Goal: Obtain resource: Download file/media

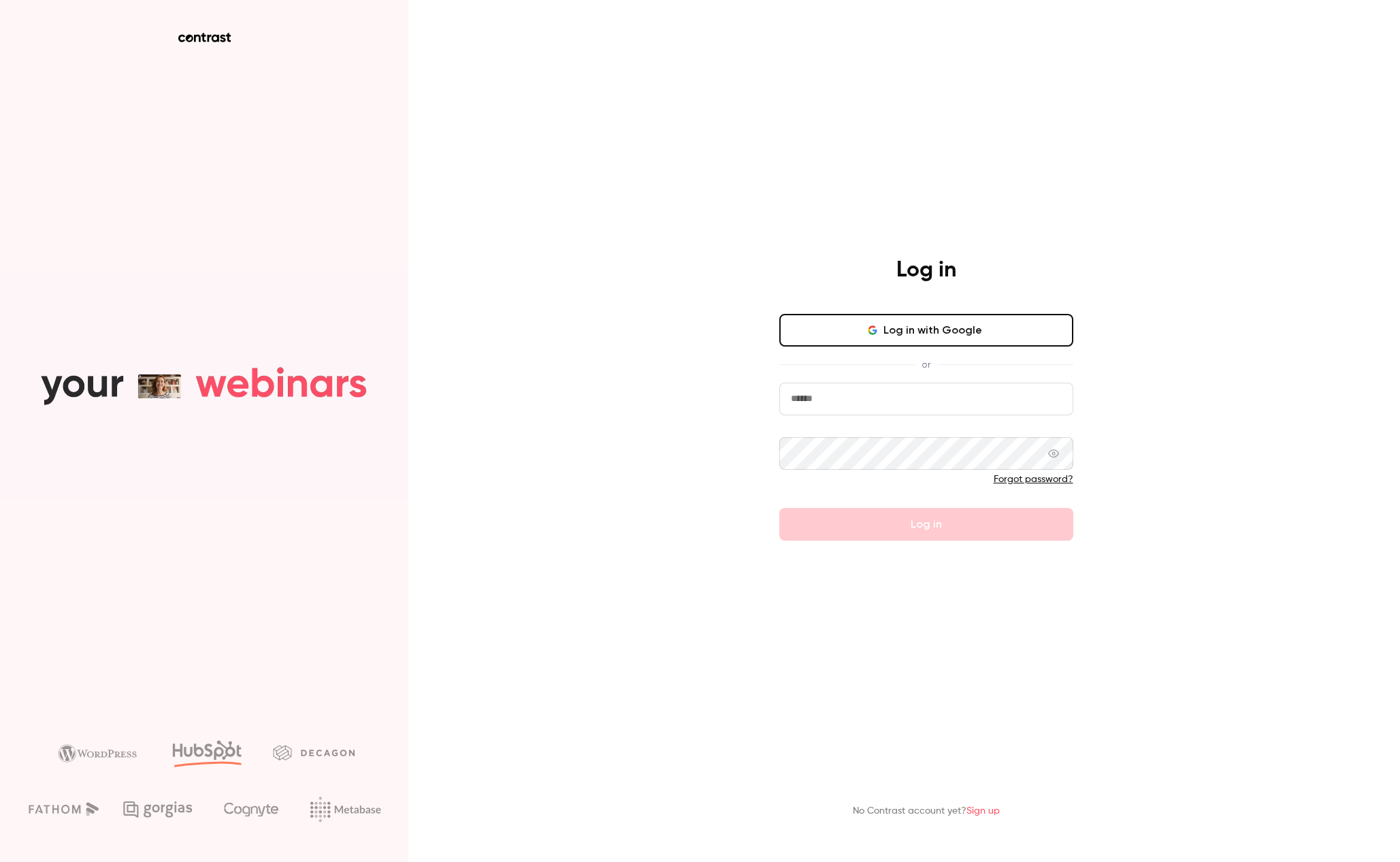
click at [927, 321] on button "Log in with Google" at bounding box center [926, 330] width 294 height 33
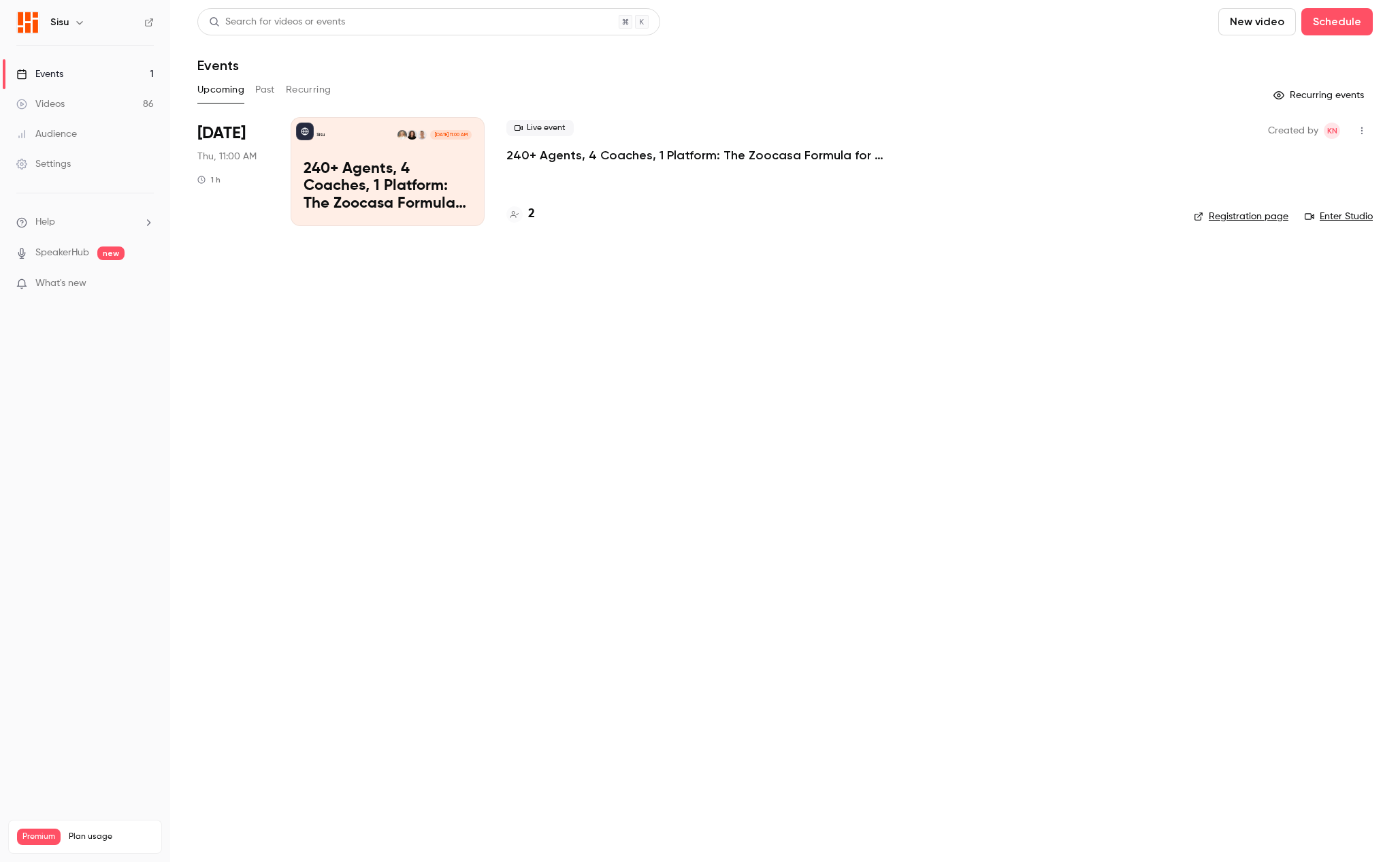
click at [267, 95] on button "Past" at bounding box center [265, 90] width 20 height 21
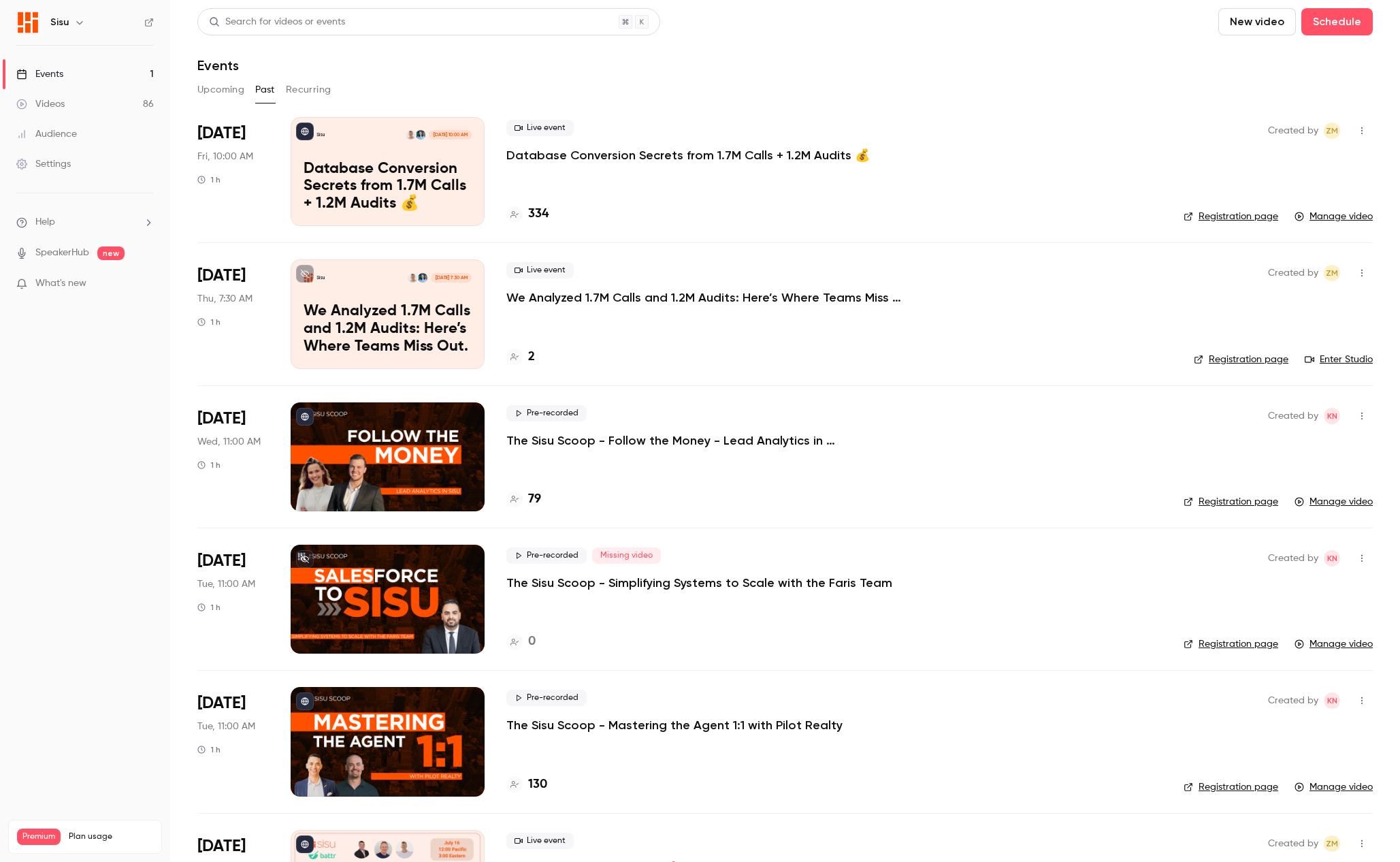
click at [360, 138] on div "Sisu Sep 19, 10:00 AM" at bounding box center [388, 134] width 168 height 9
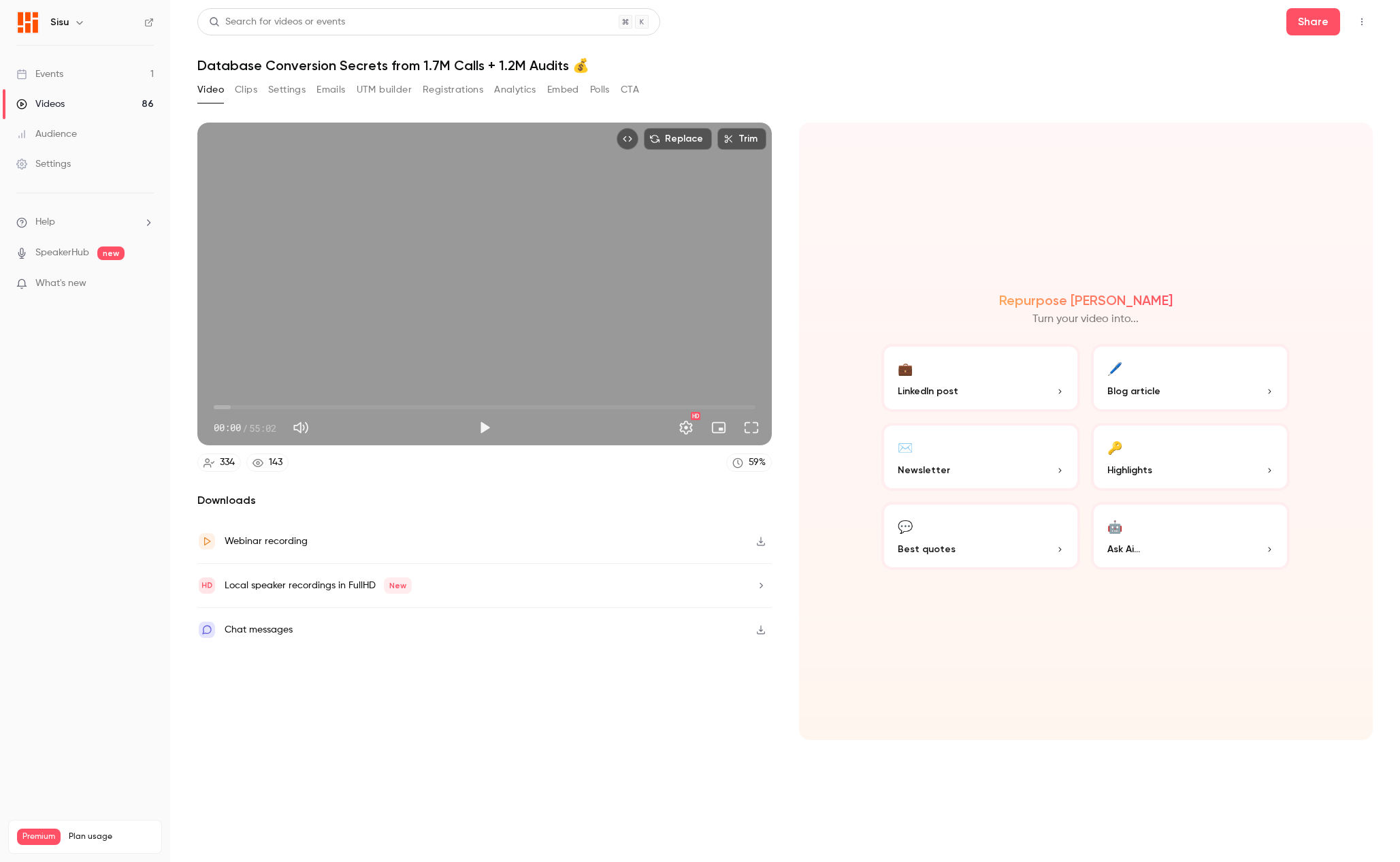
click at [449, 88] on button "Registrations" at bounding box center [453, 90] width 61 height 21
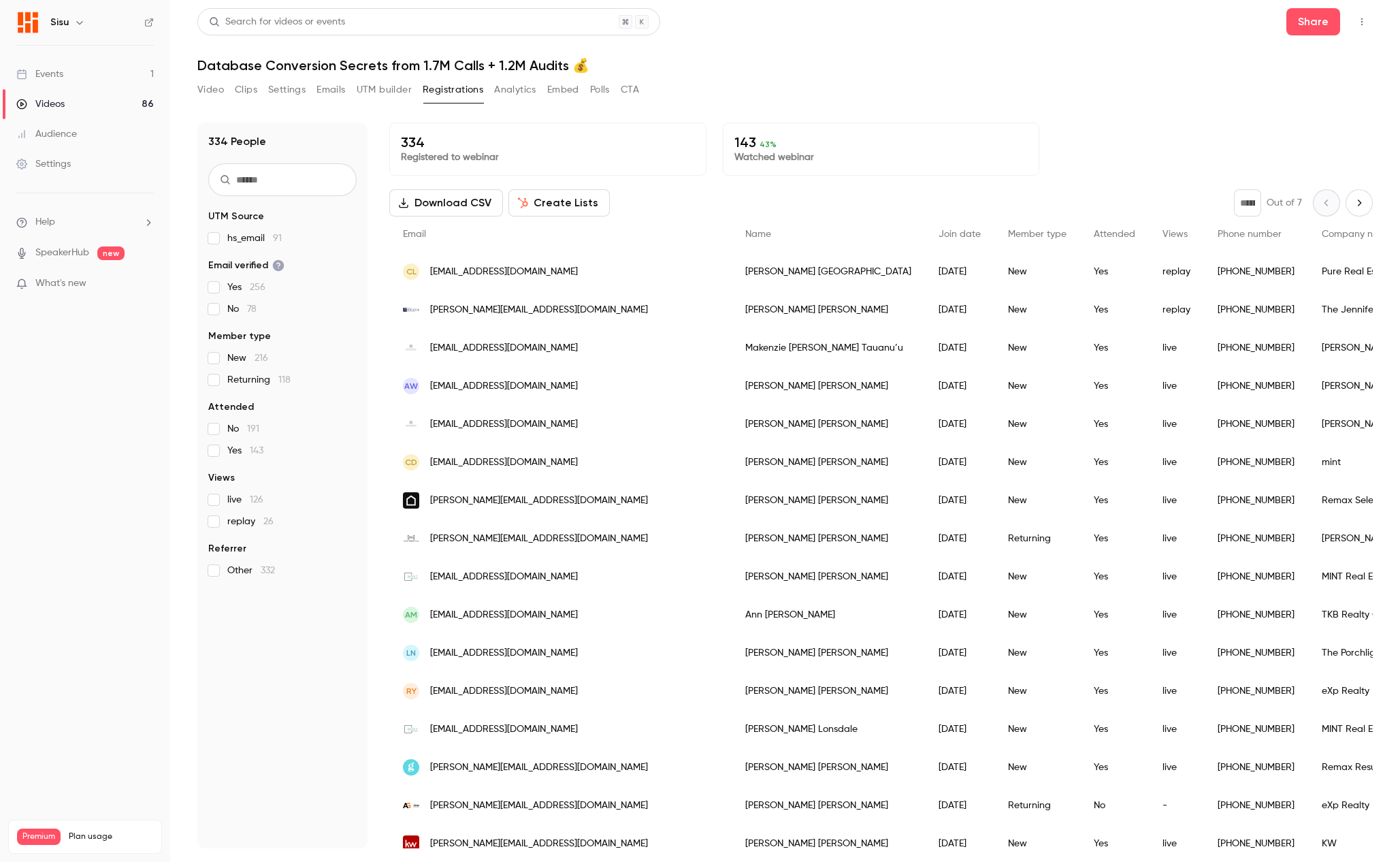
click at [462, 206] on button "Download CSV" at bounding box center [446, 203] width 114 height 27
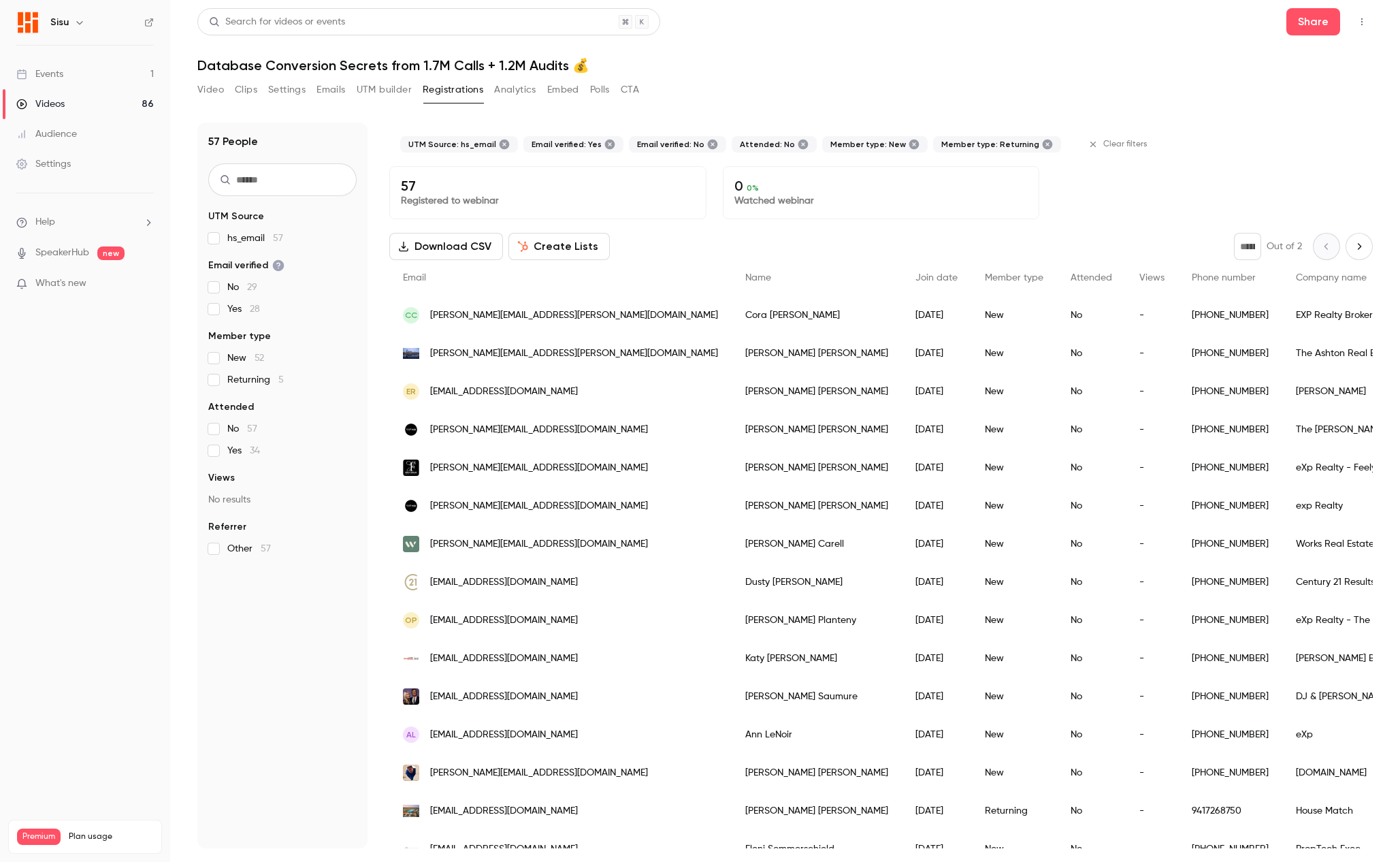
click at [214, 442] on div "No 57 Yes 34" at bounding box center [282, 439] width 148 height 35
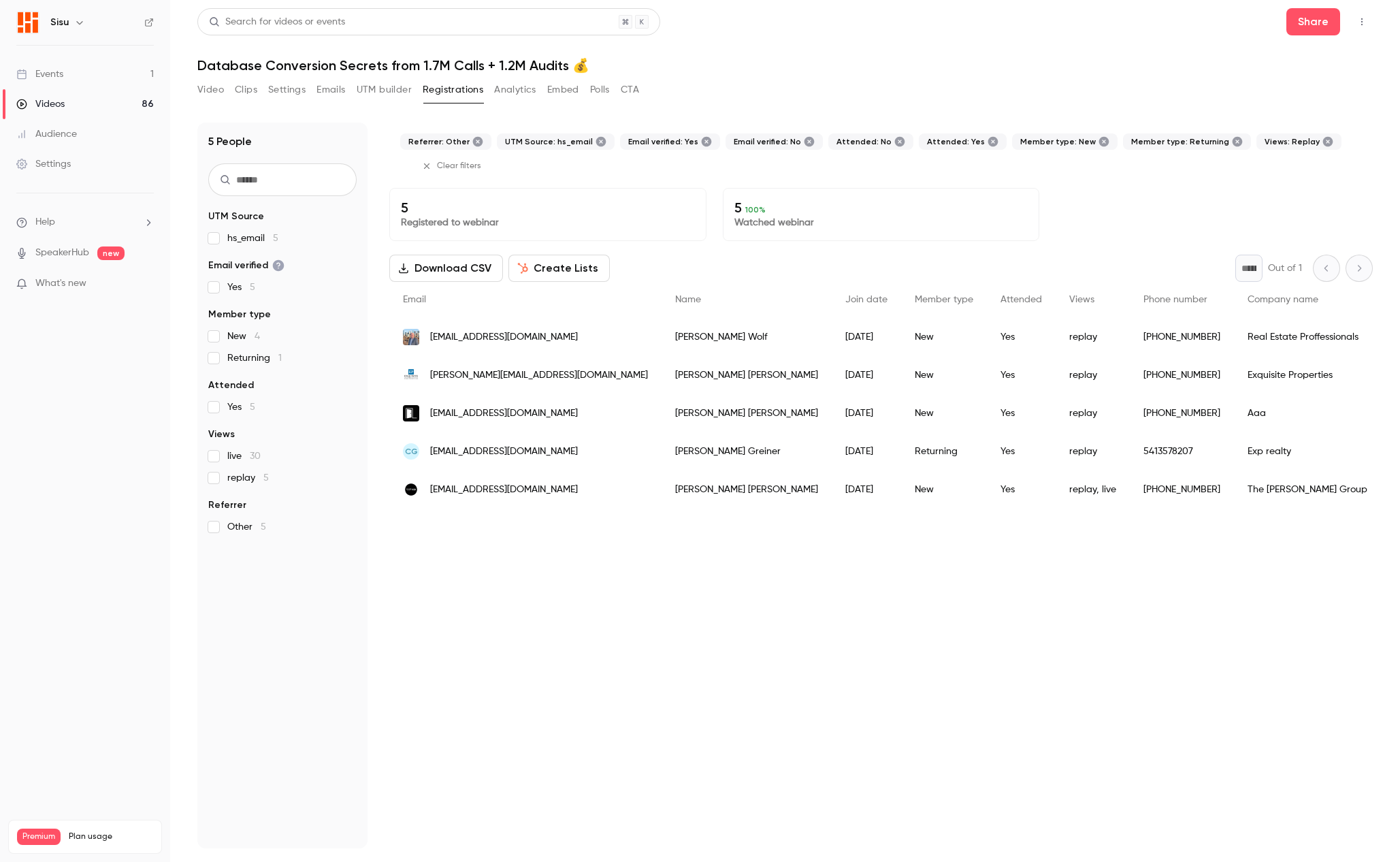
click at [210, 501] on span "Referrer" at bounding box center [227, 504] width 38 height 14
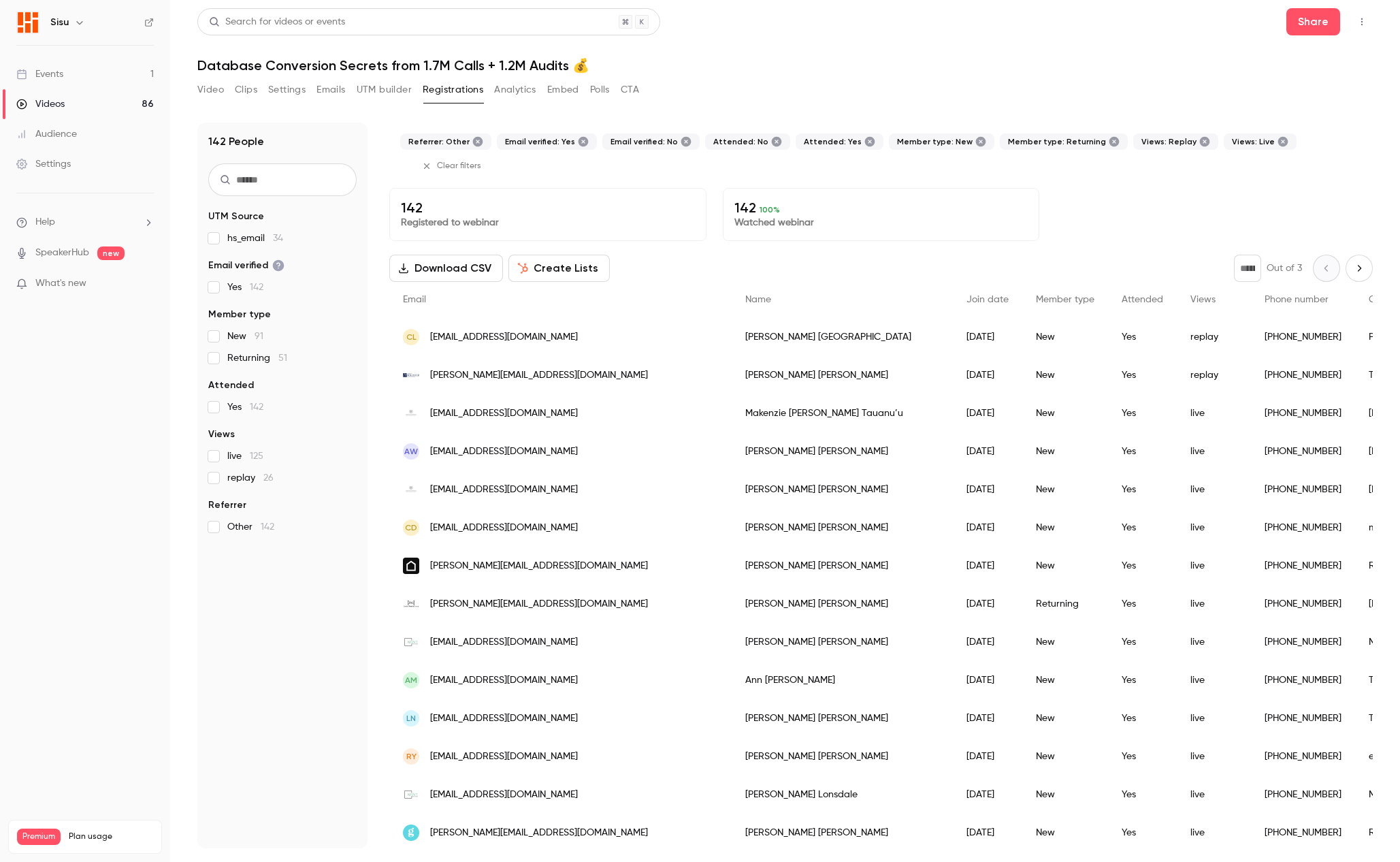
click at [473, 142] on icon at bounding box center [478, 142] width 10 height 10
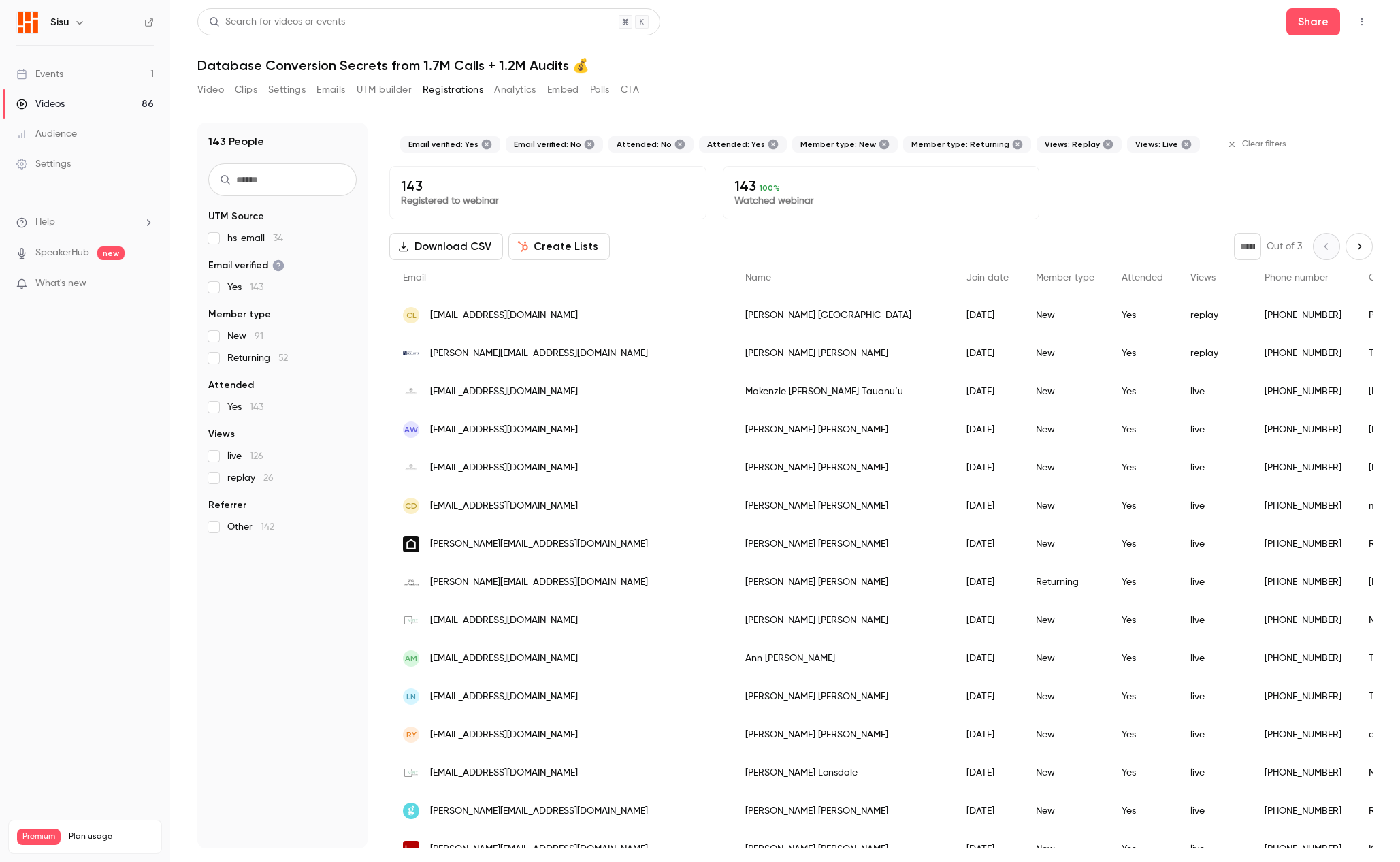
click at [481, 142] on icon at bounding box center [486, 145] width 10 height 10
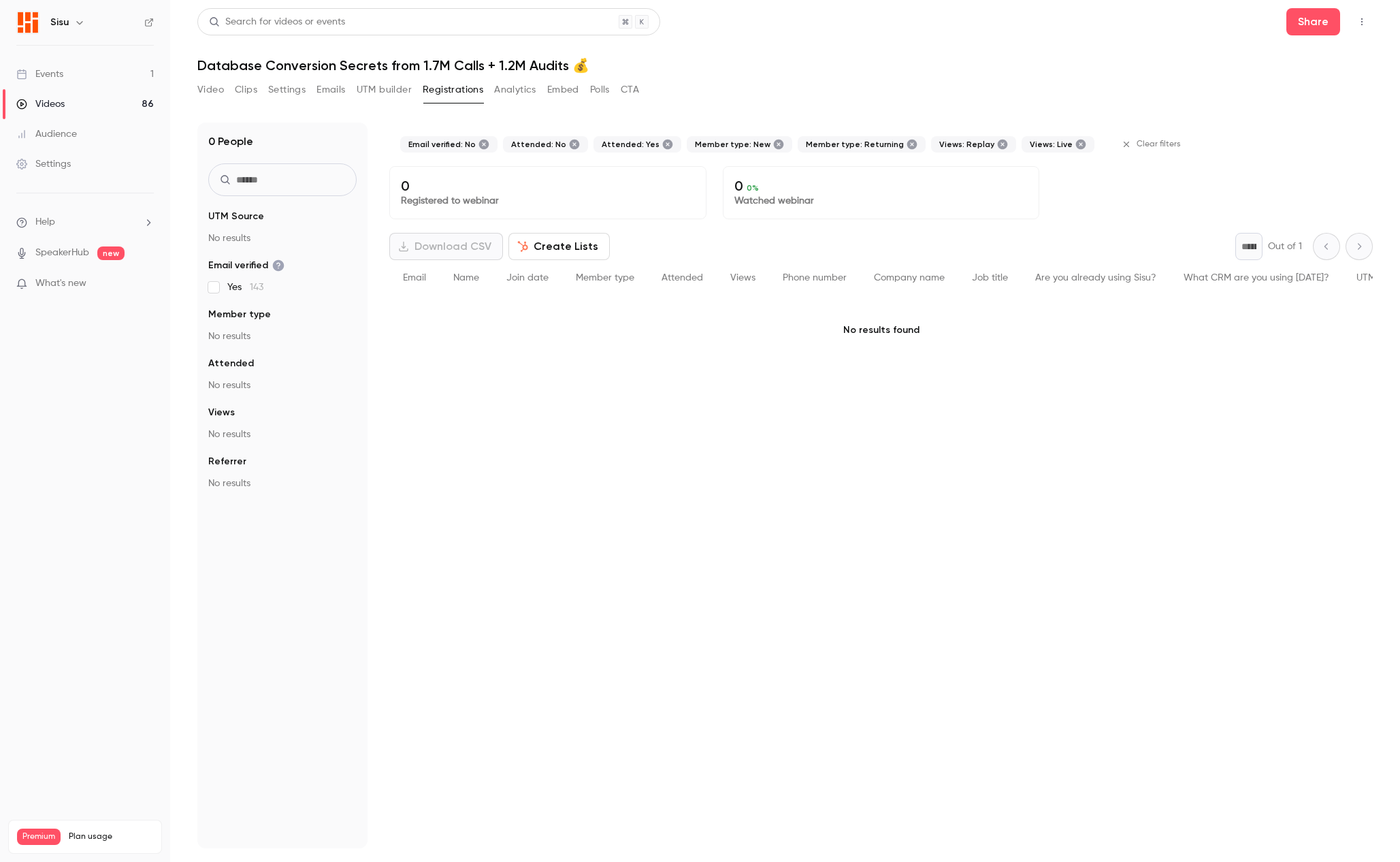
click at [480, 142] on icon at bounding box center [484, 145] width 10 height 10
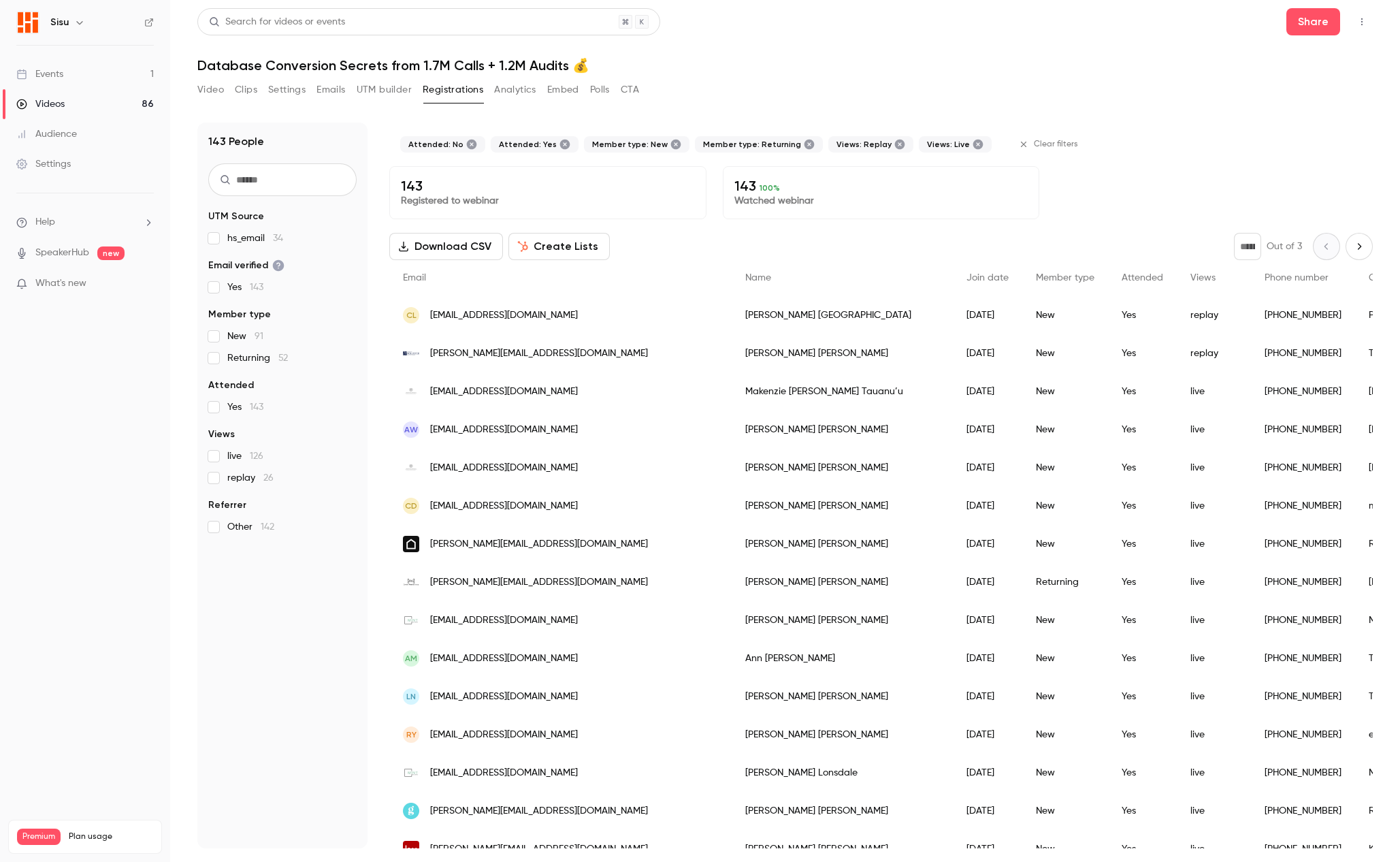
click at [468, 142] on icon at bounding box center [472, 145] width 10 height 10
click at [469, 142] on icon at bounding box center [474, 145] width 10 height 10
click at [487, 143] on icon at bounding box center [492, 145] width 10 height 10
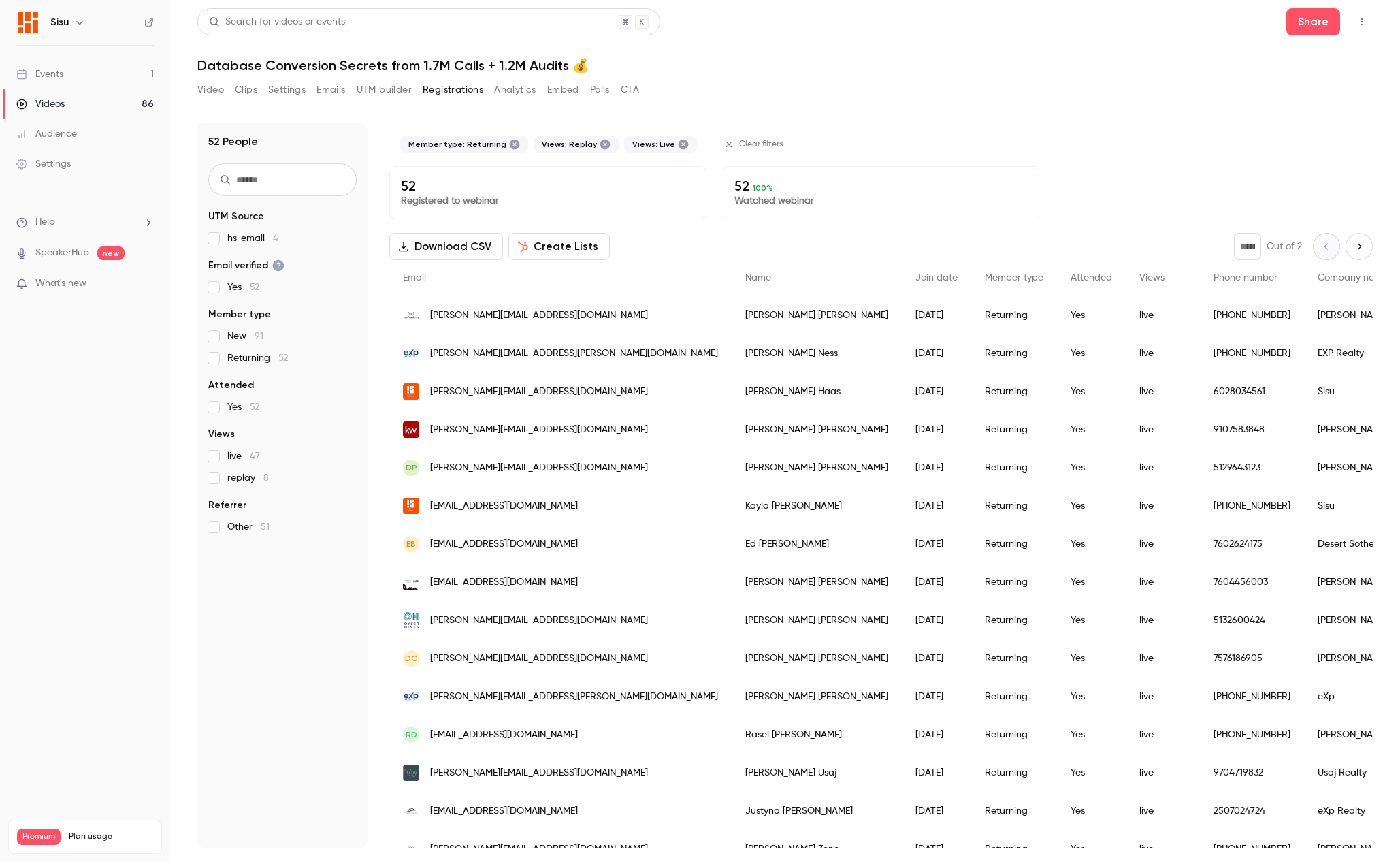
click at [510, 144] on icon at bounding box center [514, 145] width 10 height 10
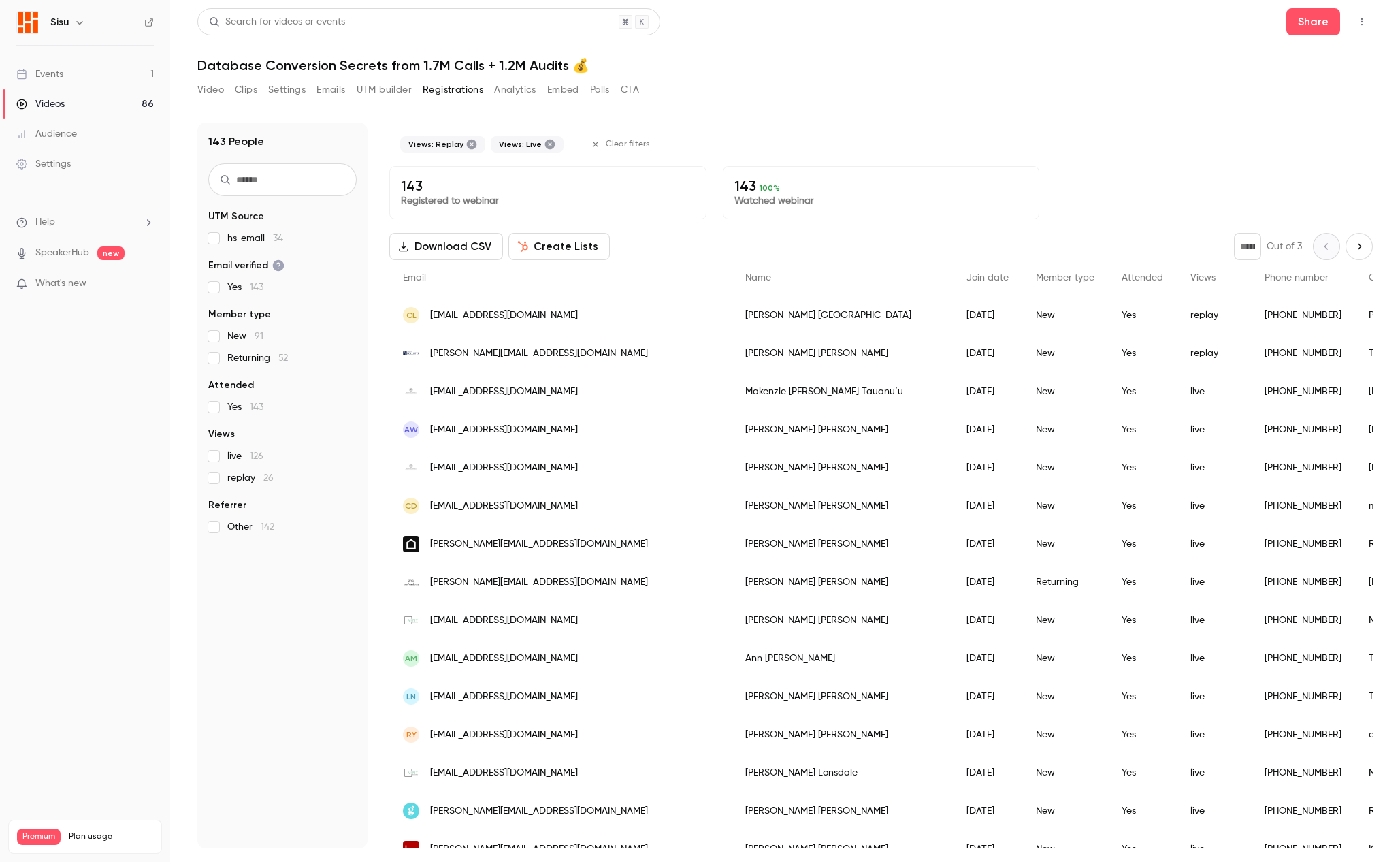
click at [468, 145] on icon at bounding box center [472, 145] width 10 height 10
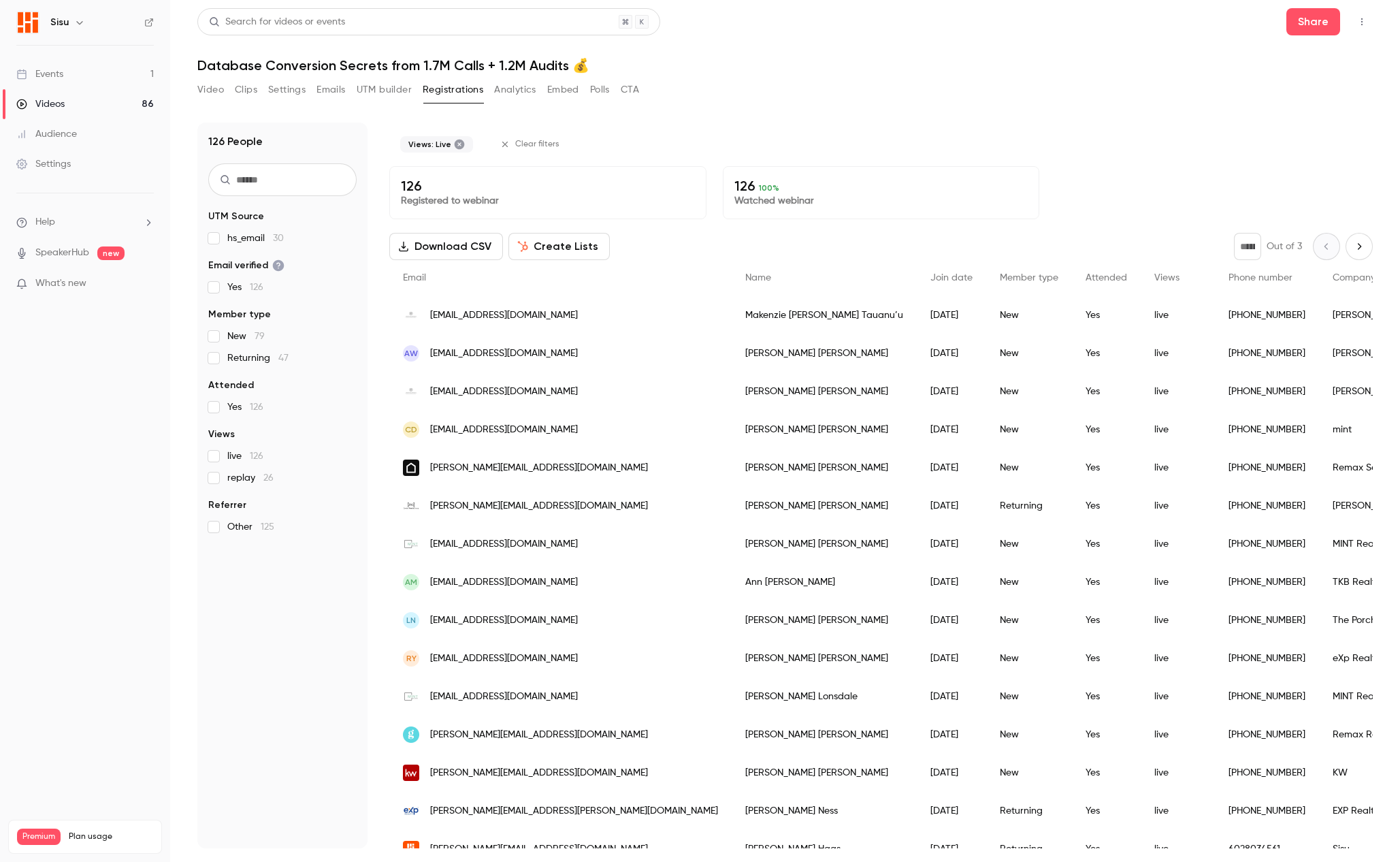
click at [536, 140] on span "Clear filters" at bounding box center [537, 144] width 44 height 11
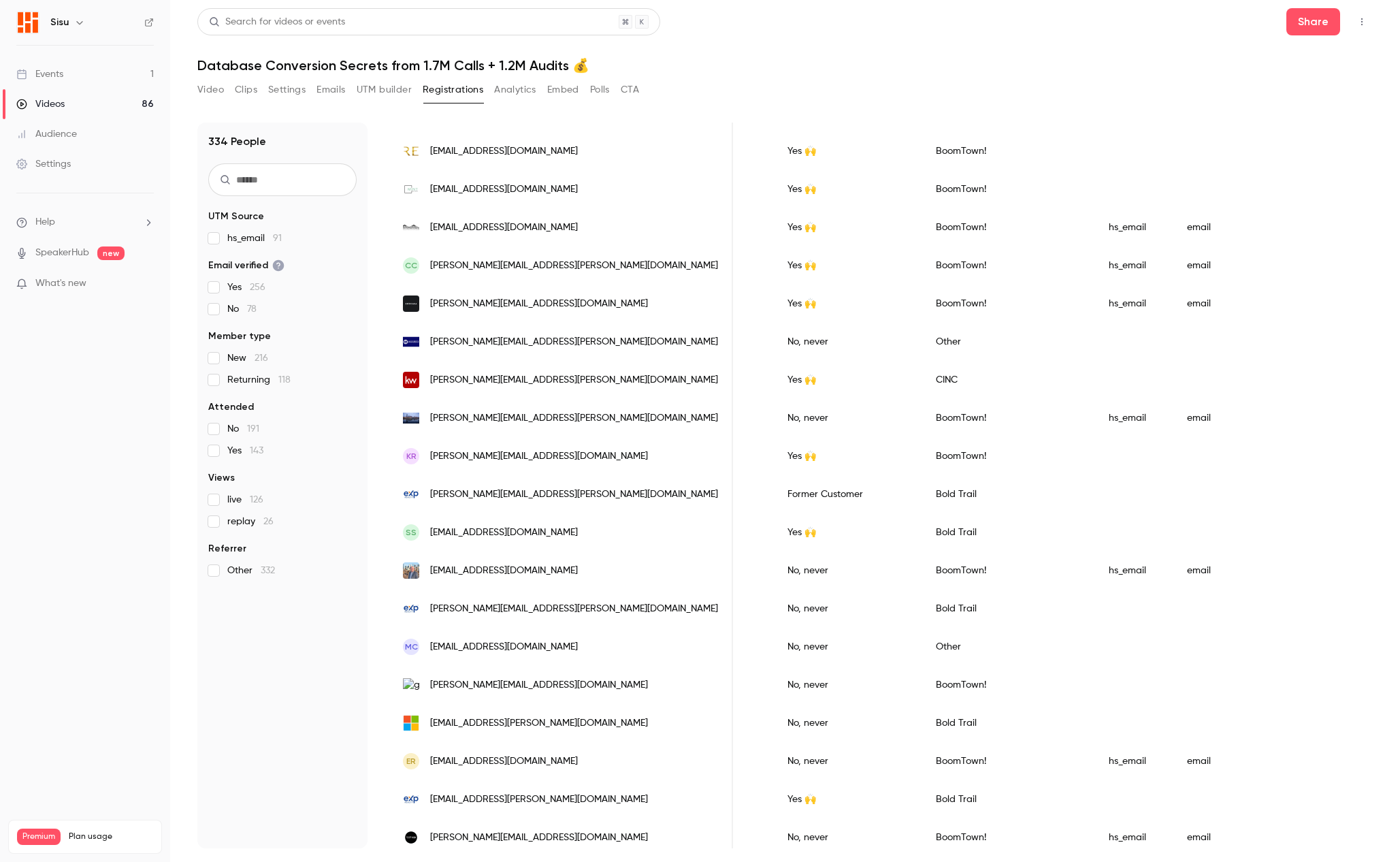
scroll to position [1218, 0]
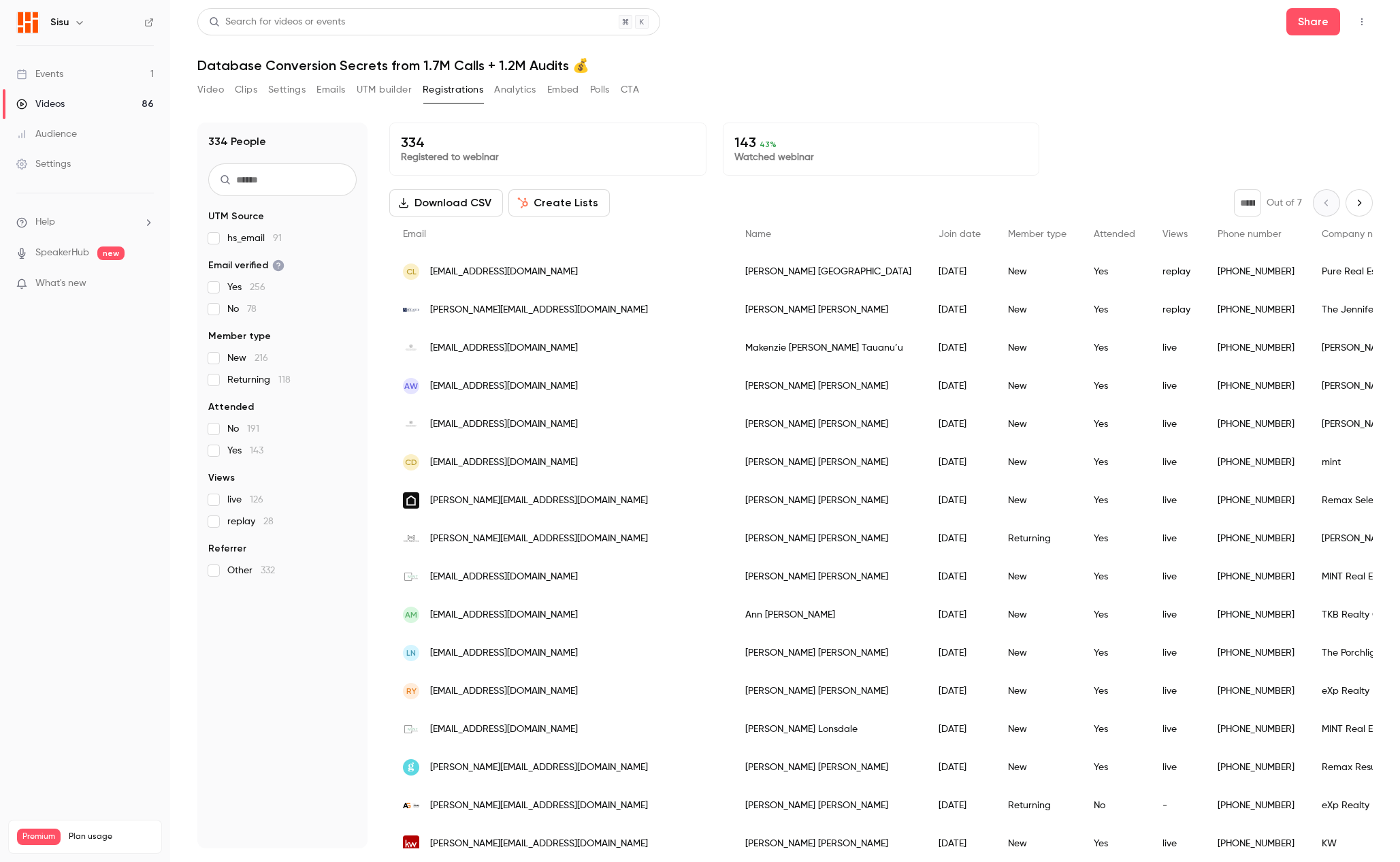
click at [264, 174] on input "text" at bounding box center [282, 180] width 148 height 33
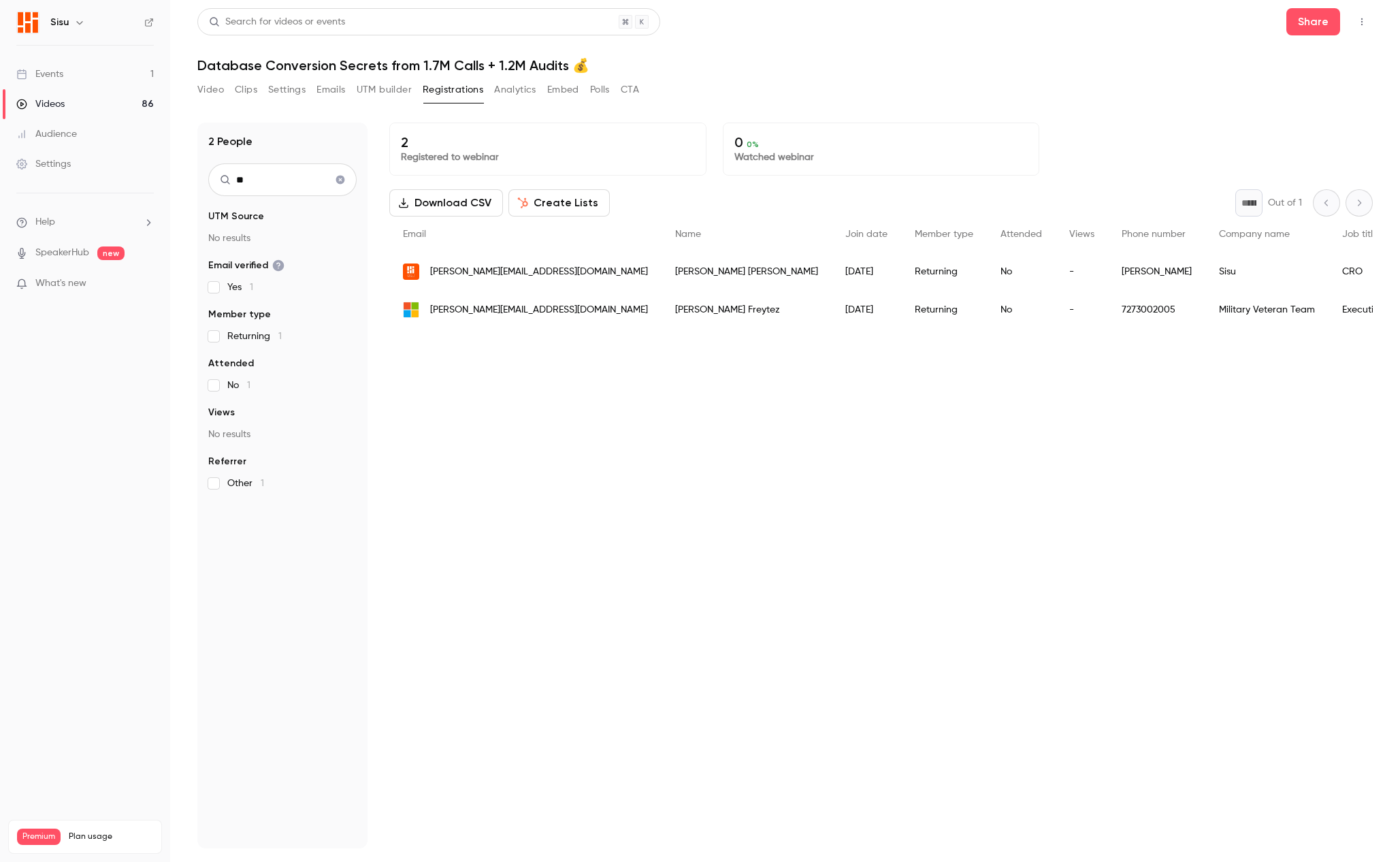
type input "*"
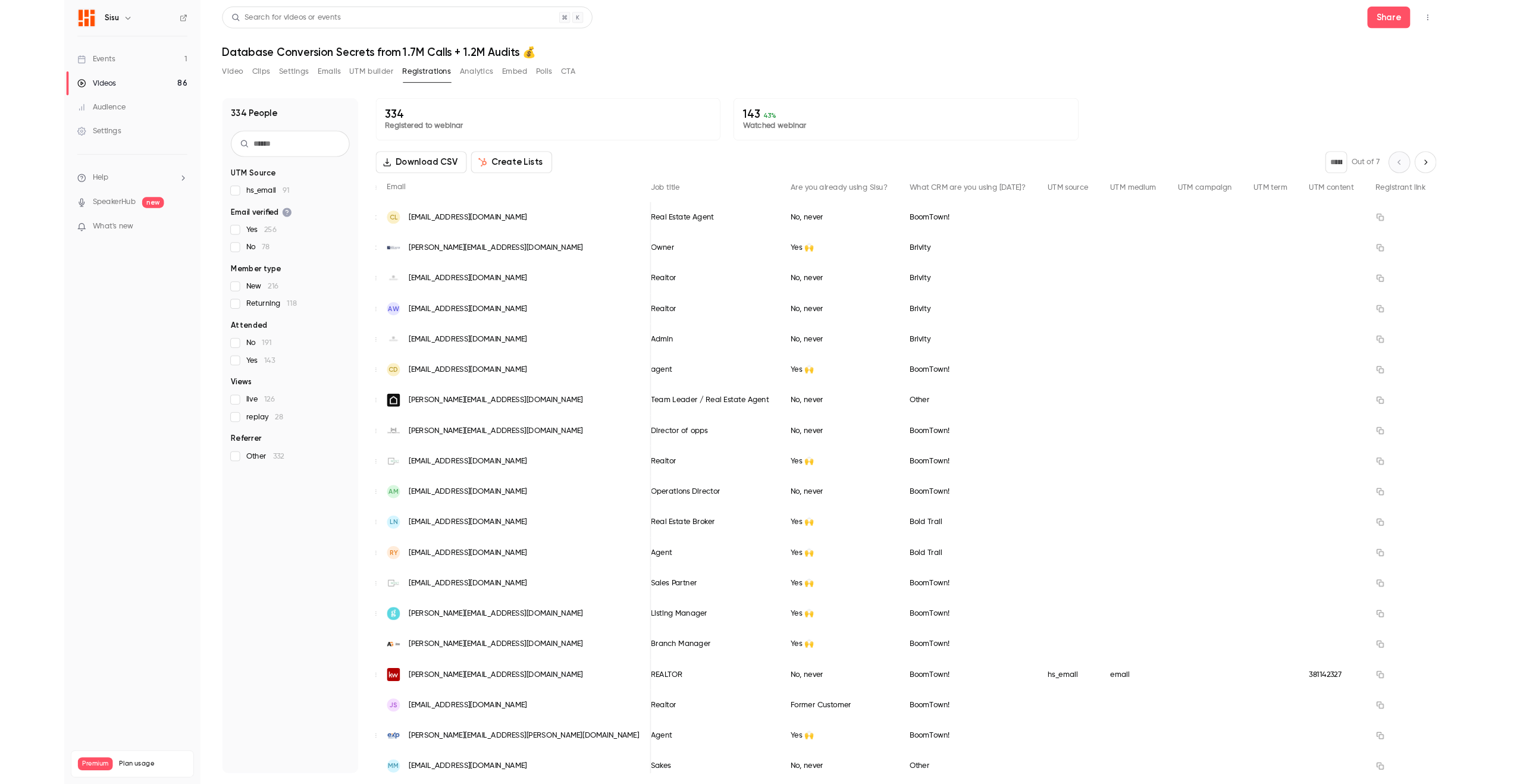
scroll to position [0, 493]
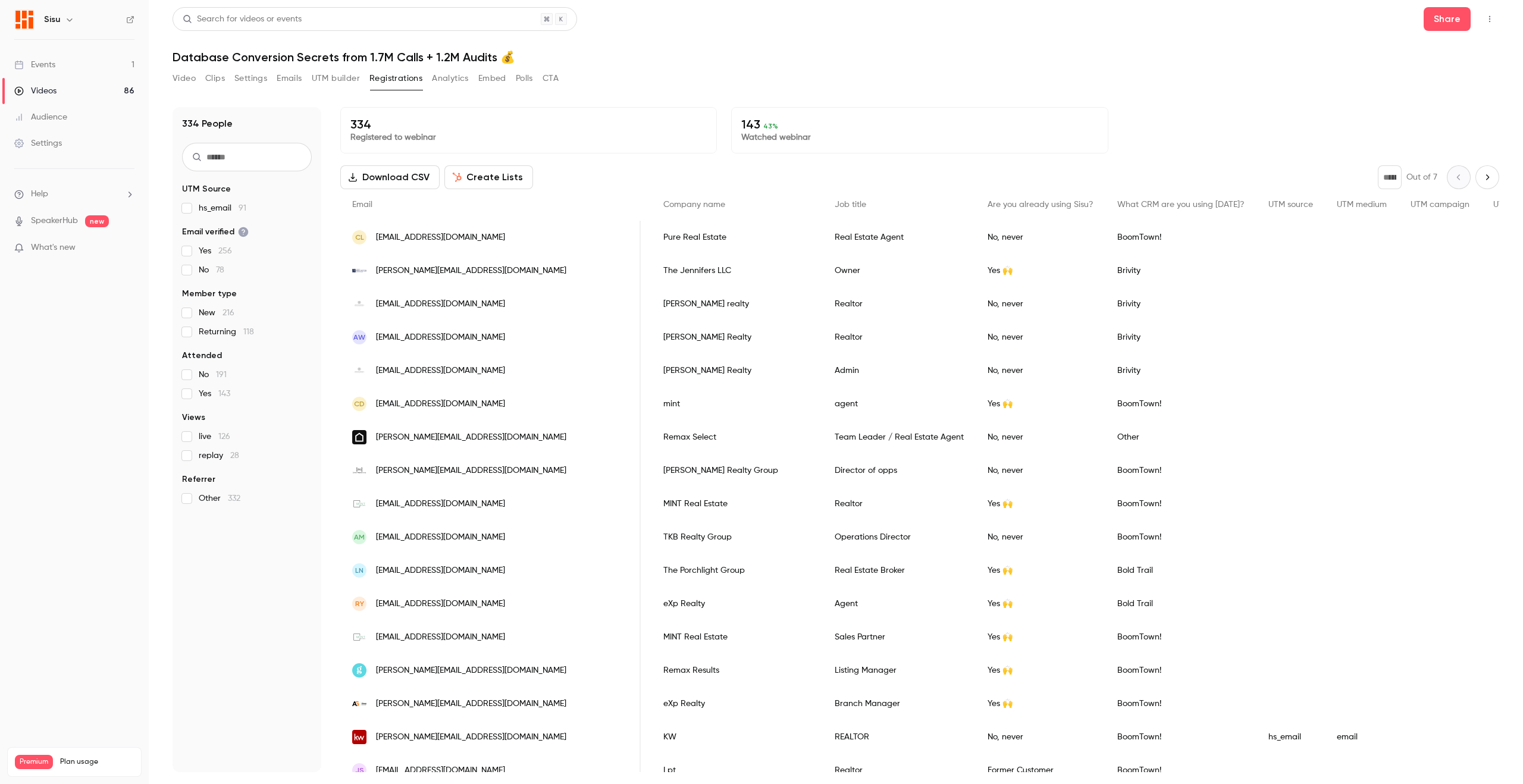
click at [1223, 179] on icon "Next page" at bounding box center [1487, 177] width 13 height 9
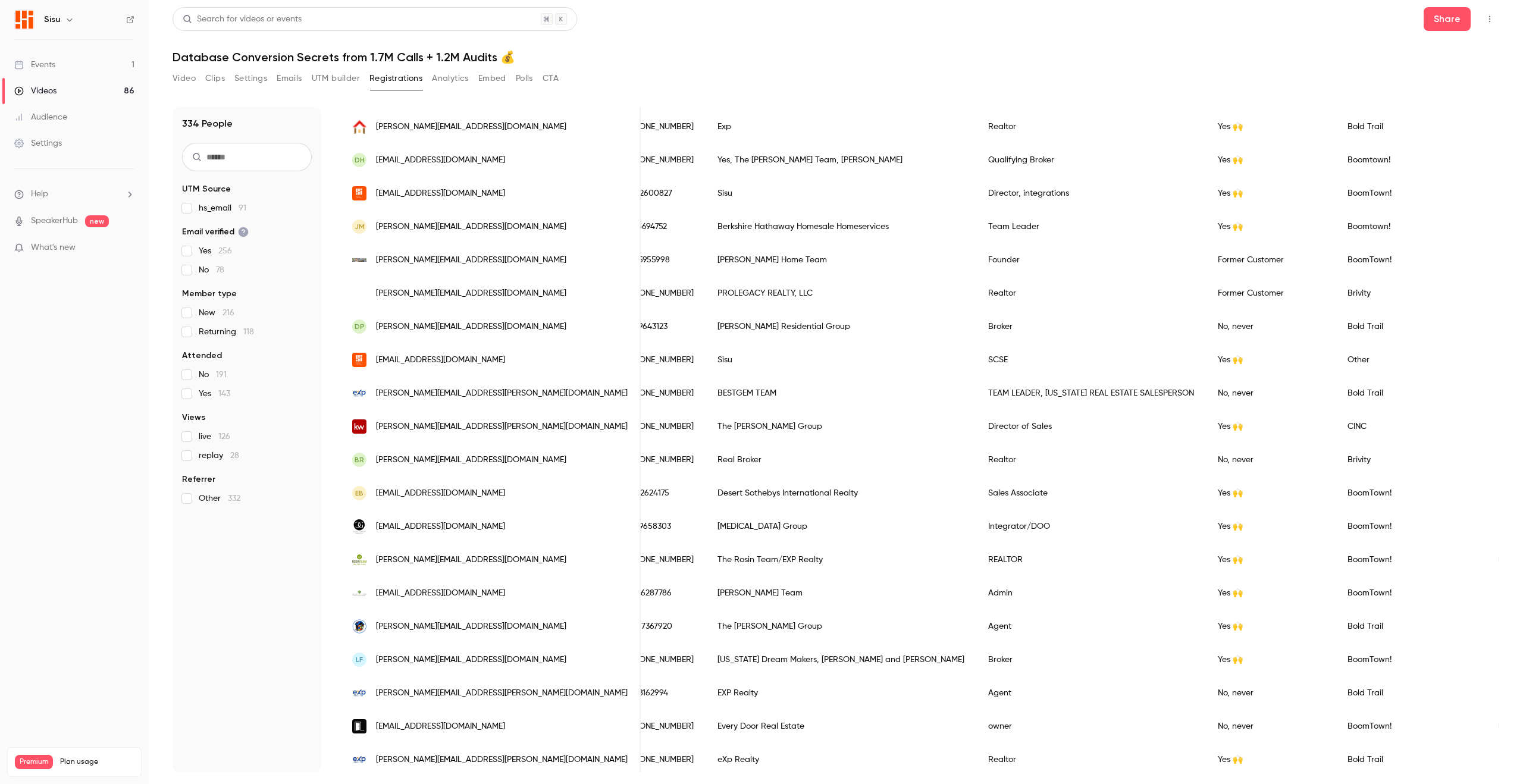
scroll to position [0, 0]
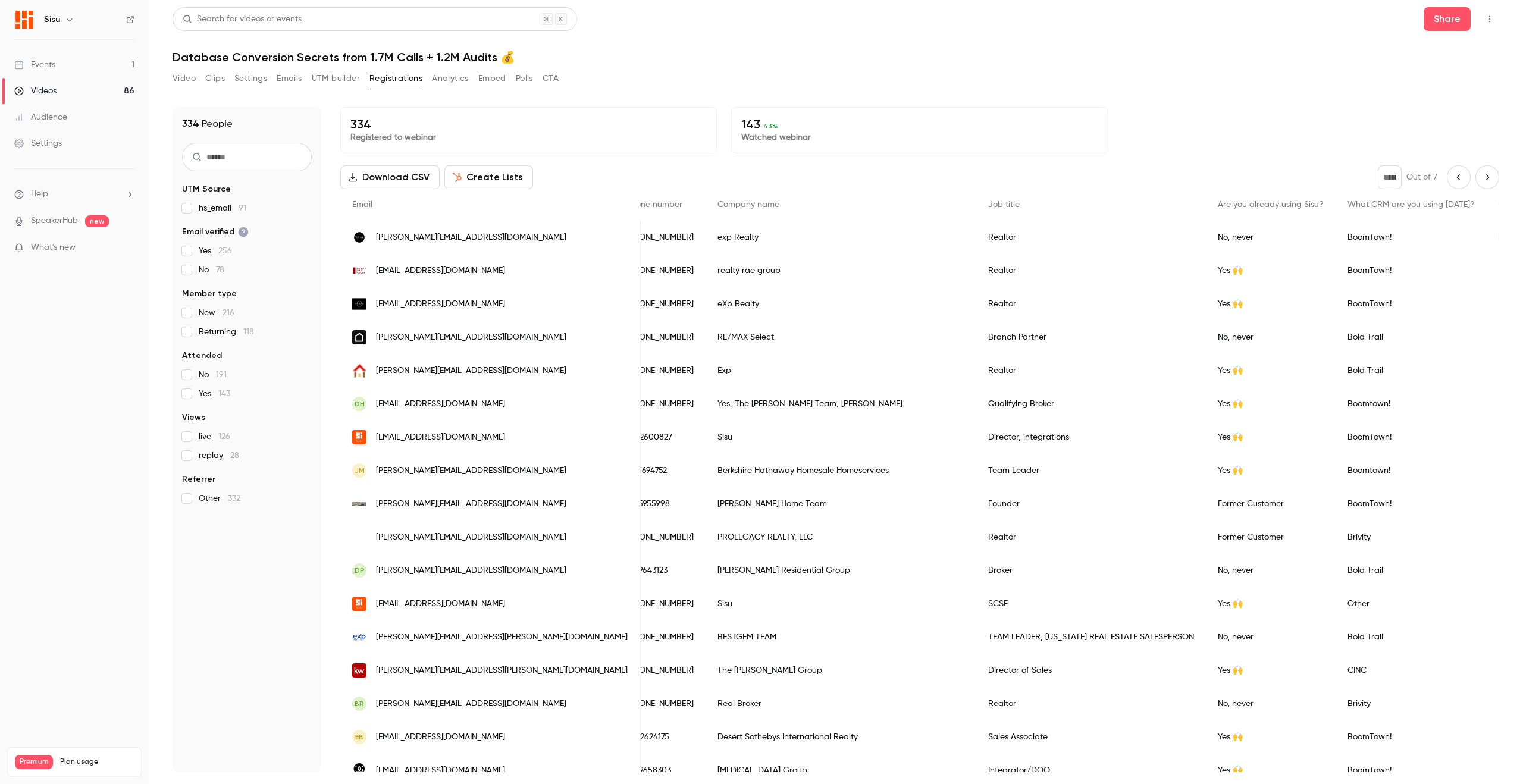
click at [1223, 172] on icon "Next page" at bounding box center [1487, 177] width 13 height 9
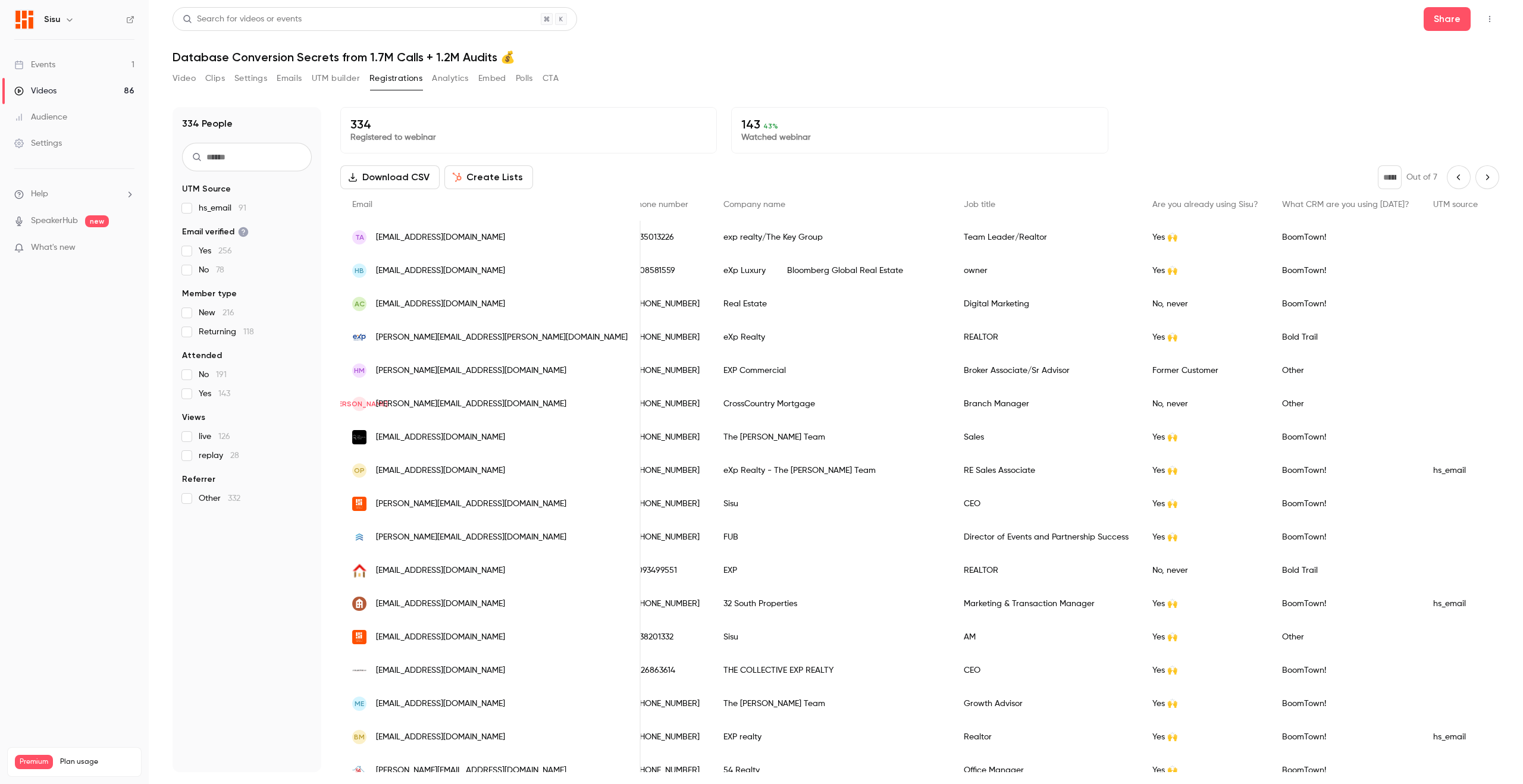
click at [1223, 172] on button "Next page" at bounding box center [1487, 177] width 24 height 24
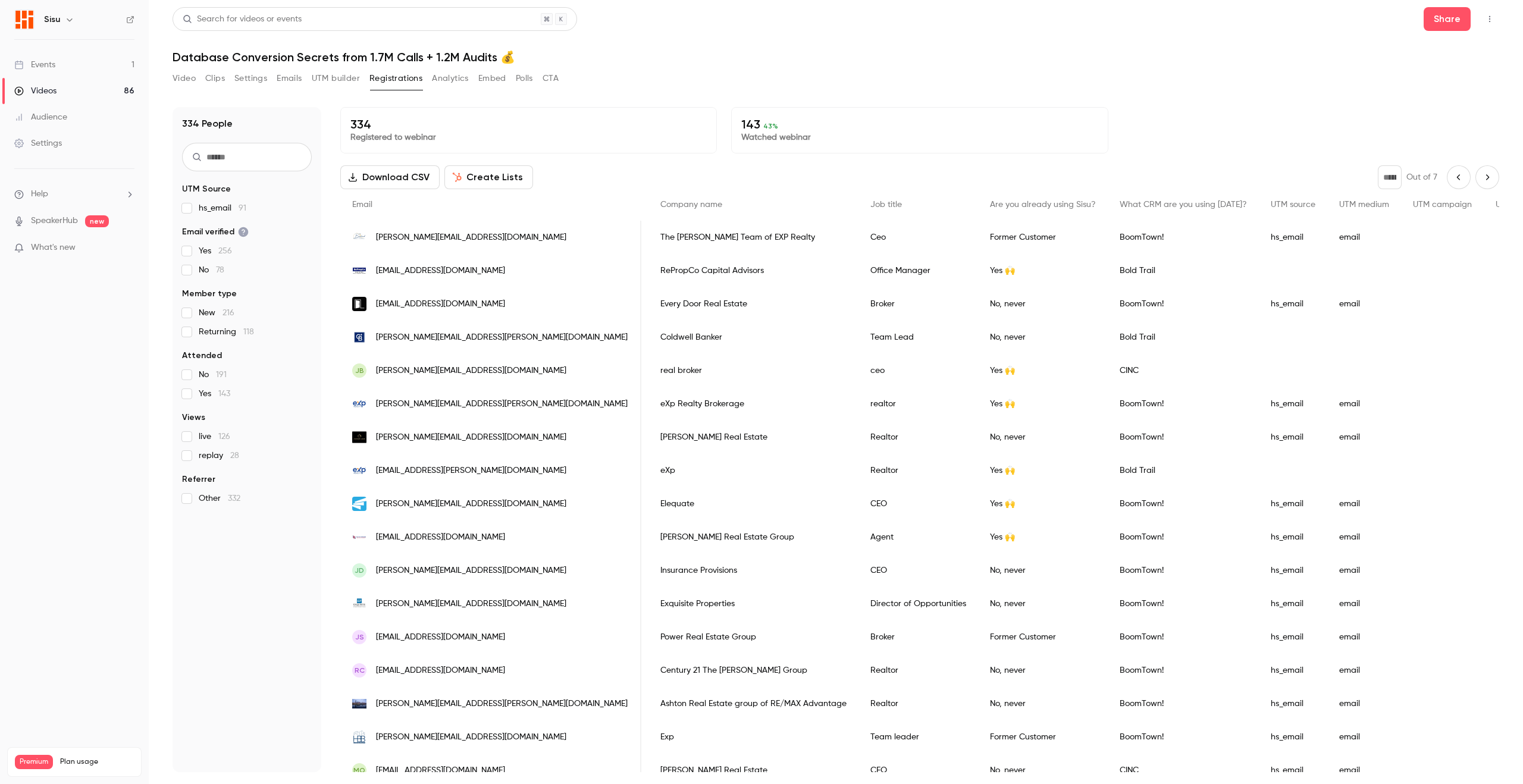
click at [1223, 177] on icon "Next page" at bounding box center [1487, 177] width 13 height 9
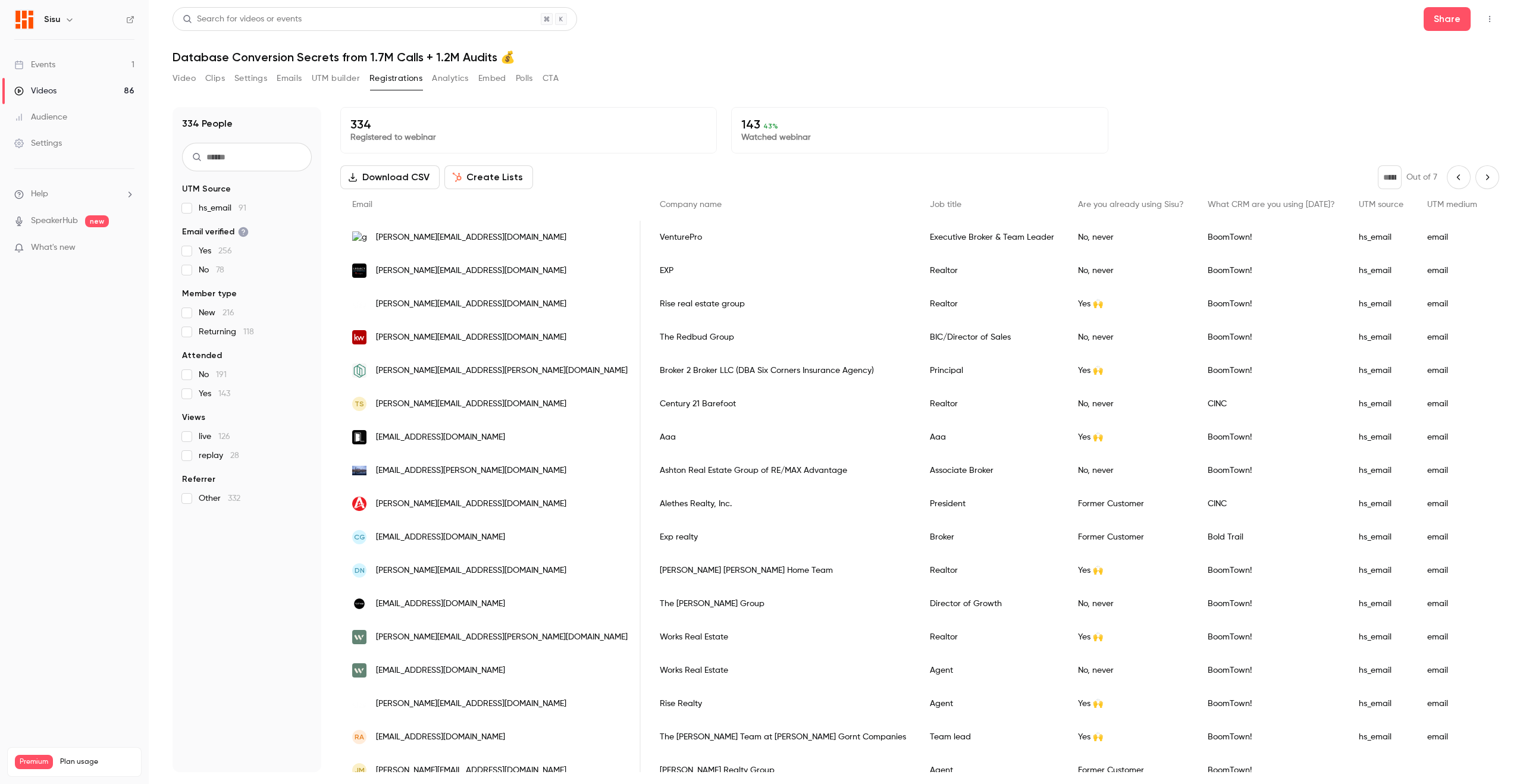
click at [1223, 176] on icon "Next page" at bounding box center [1487, 177] width 13 height 9
type input "*"
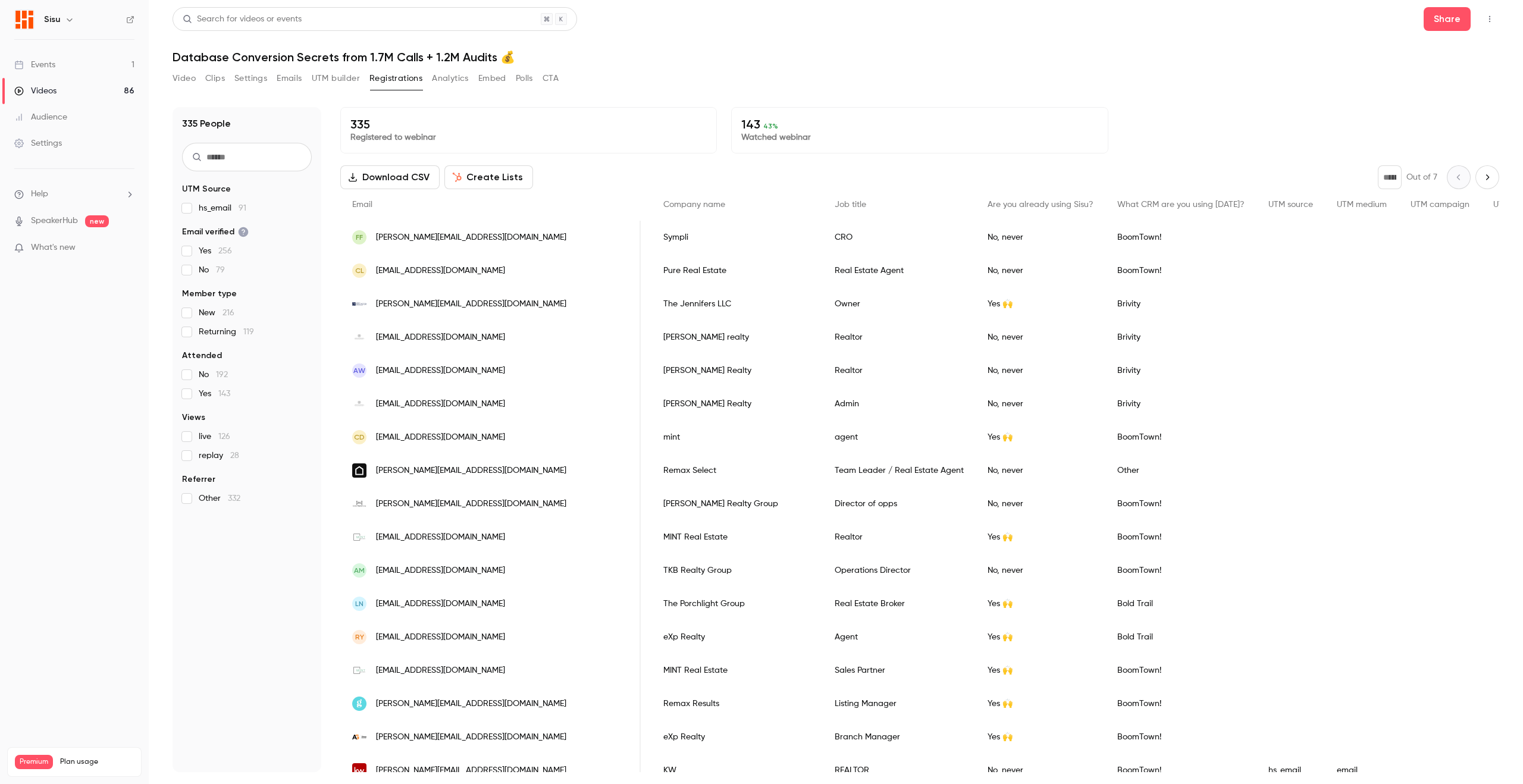
click at [242, 156] on input "text" at bounding box center [247, 157] width 130 height 29
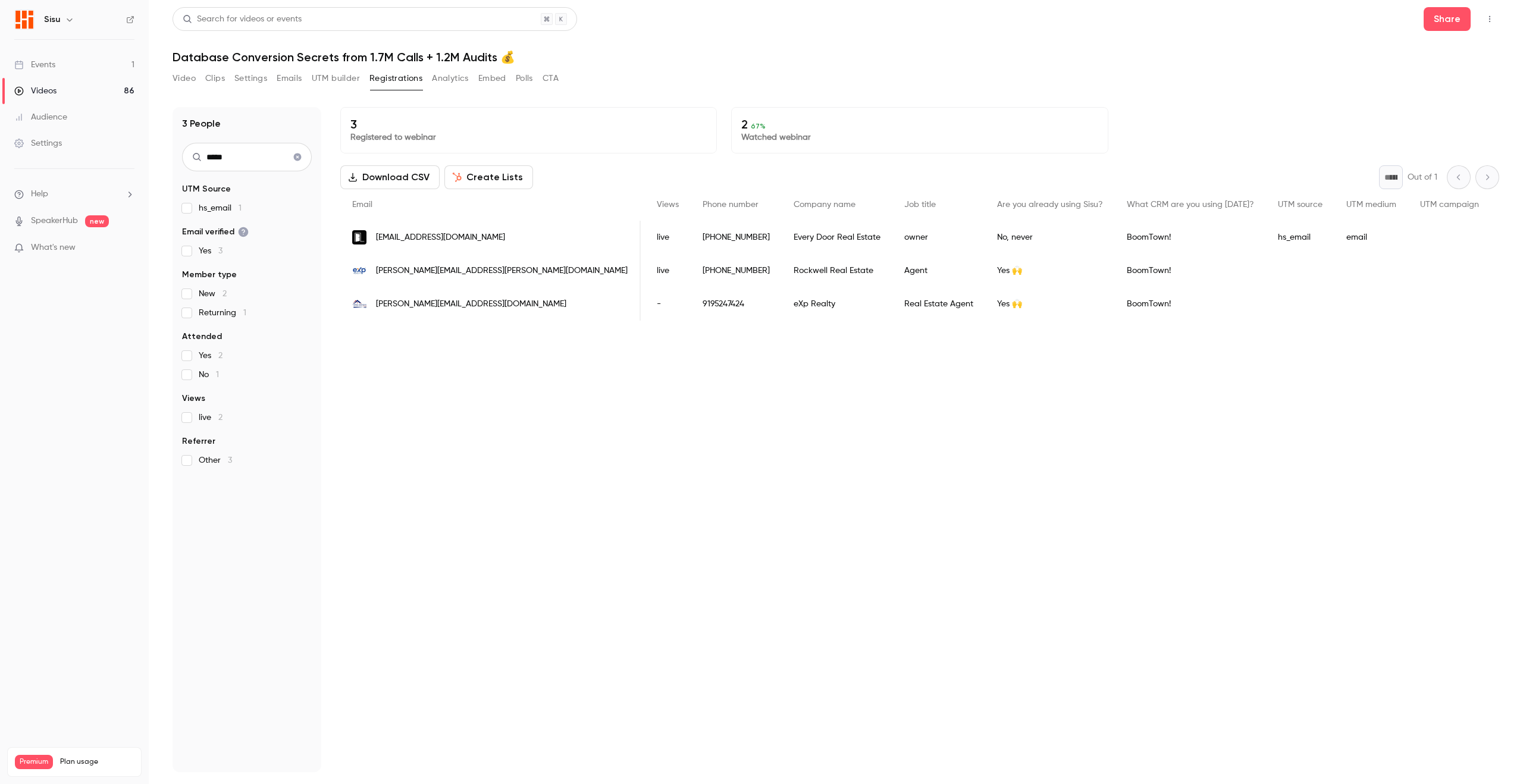
click at [238, 167] on input "*****" at bounding box center [247, 157] width 130 height 29
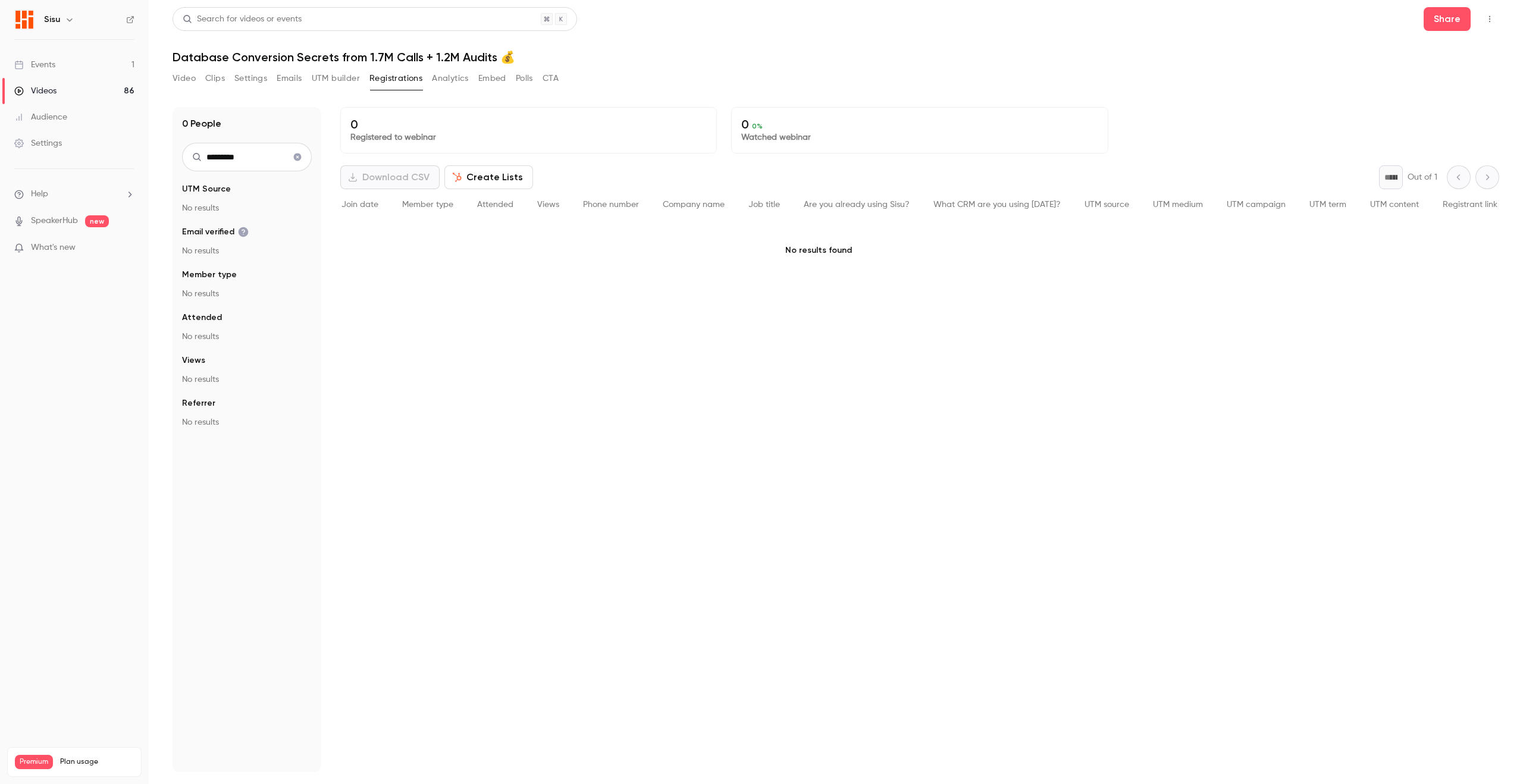
type input "*********"
click at [222, 163] on input "*********" at bounding box center [247, 157] width 130 height 29
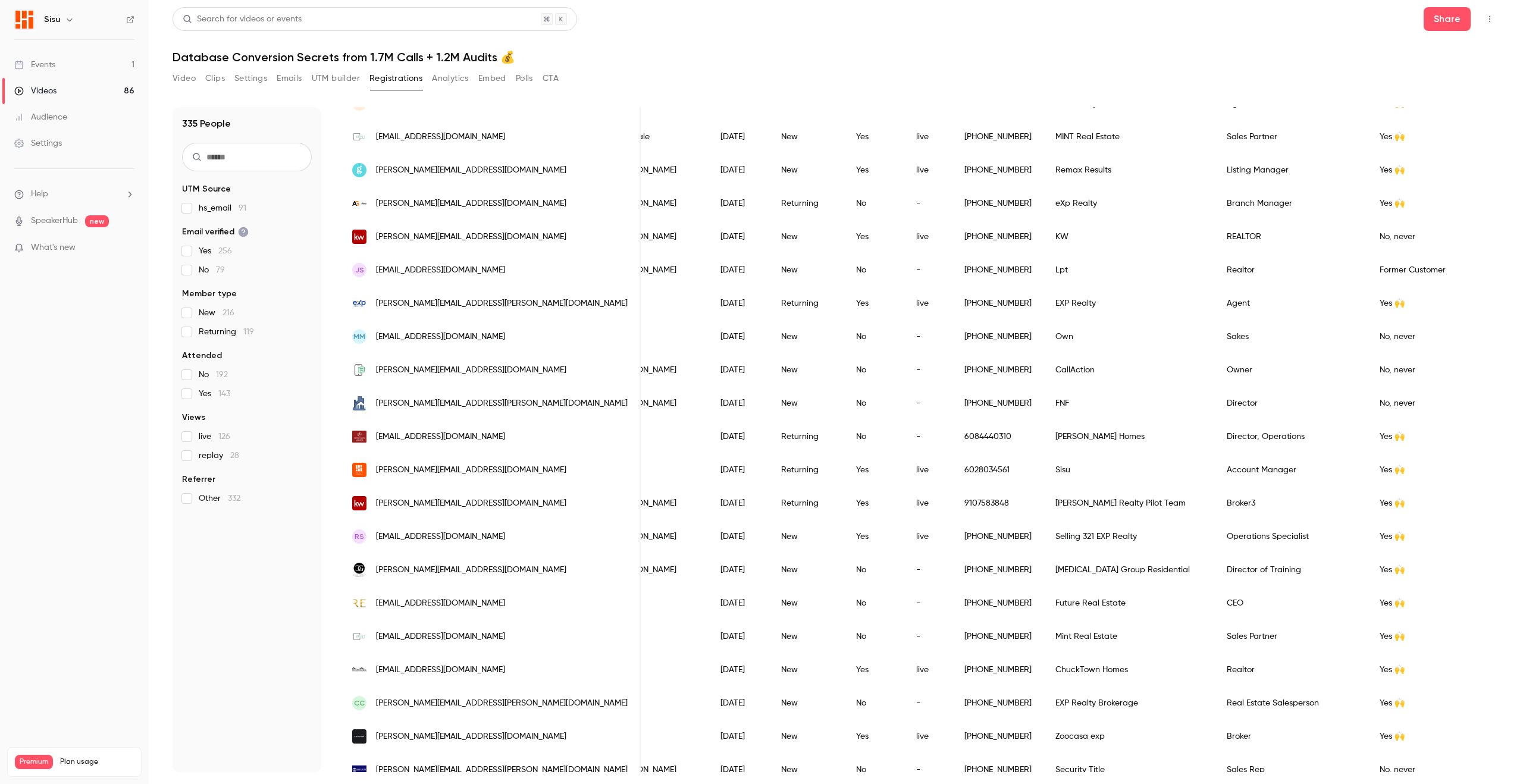
scroll to position [540, 0]
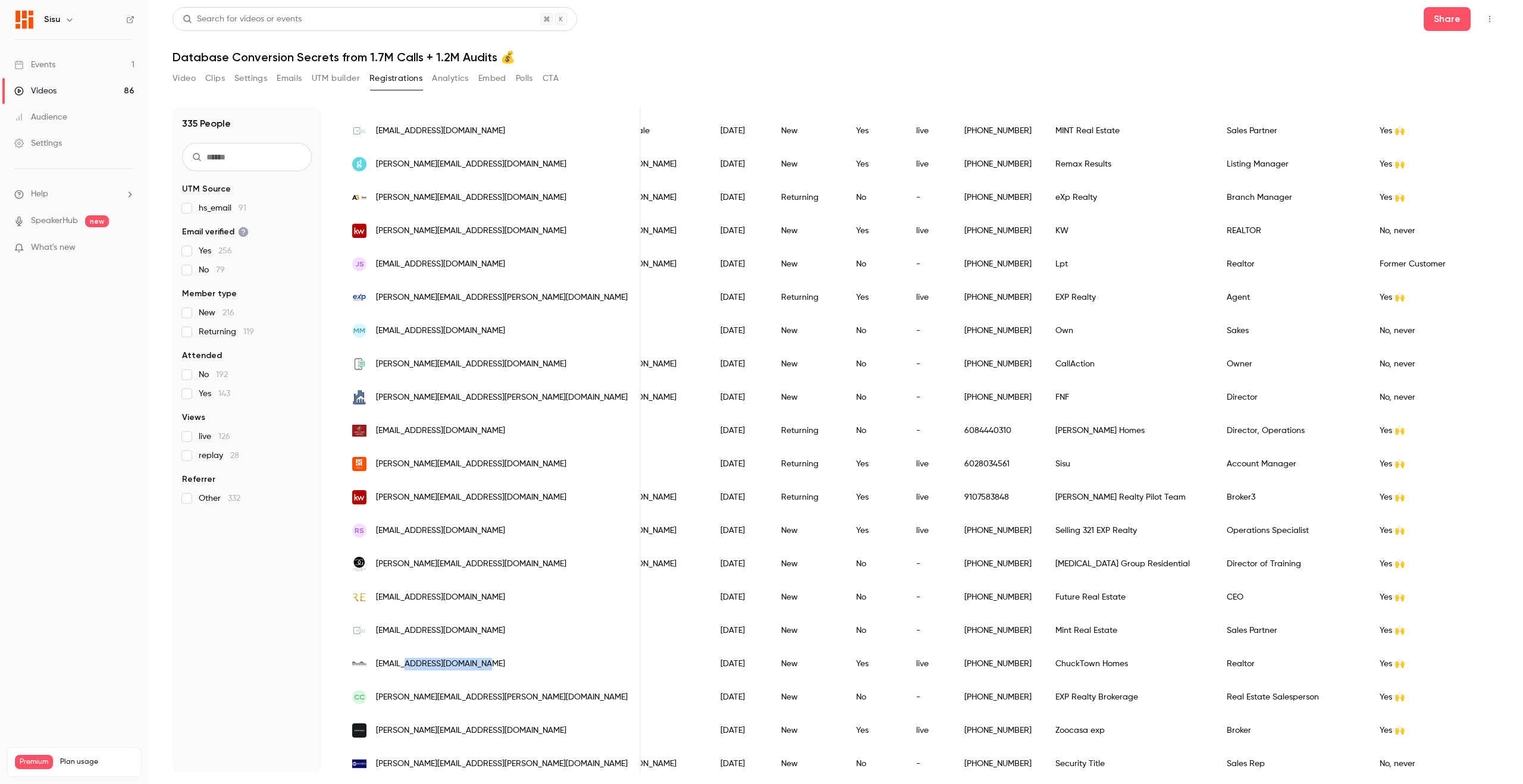
drag, startPoint x: 408, startPoint y: 667, endPoint x: 495, endPoint y: 667, distance: 87.0
click at [495, 667] on div "[EMAIL_ADDRESS][DOMAIN_NAME]" at bounding box center [490, 663] width 301 height 33
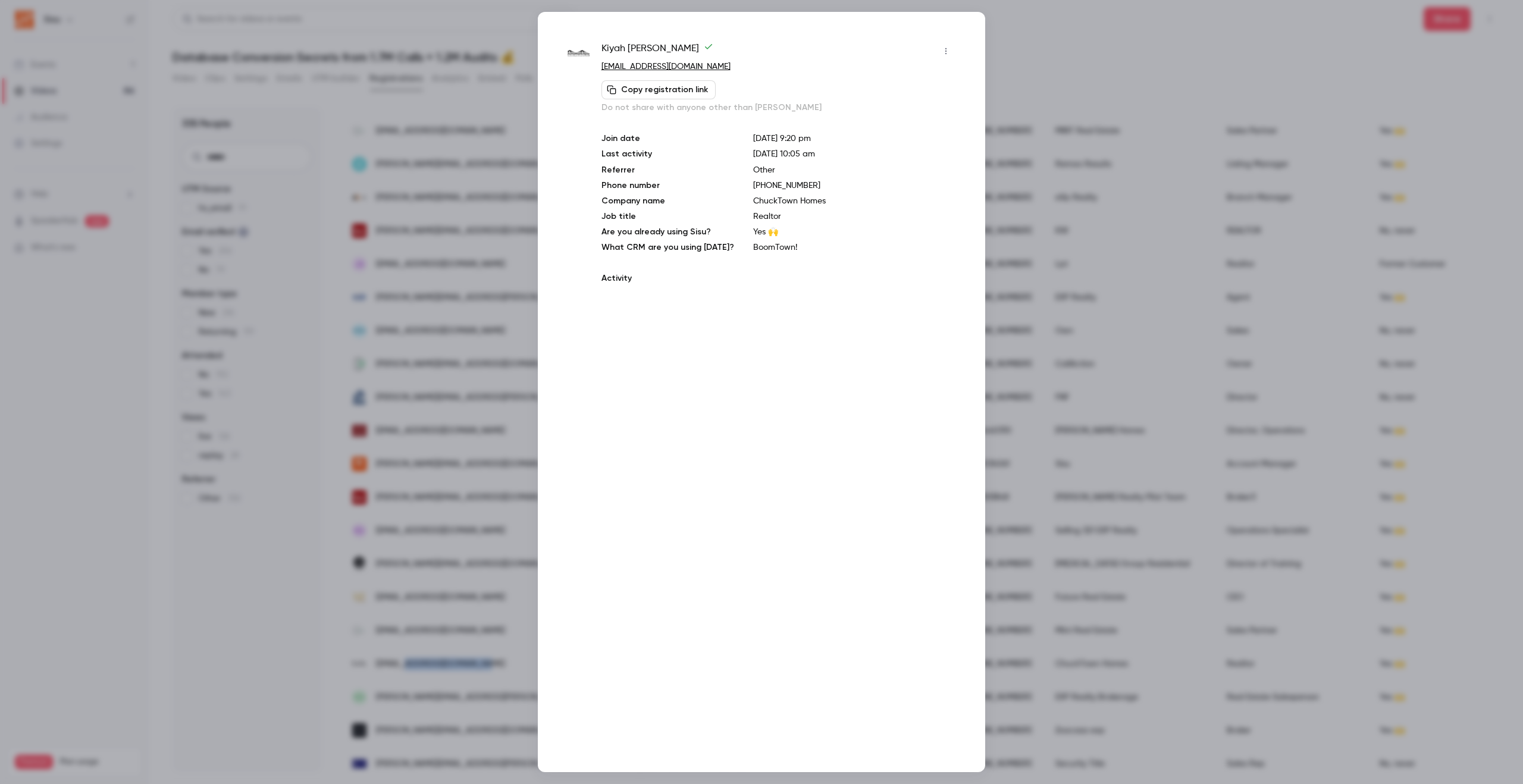
copy span "chucktownhomes.com"
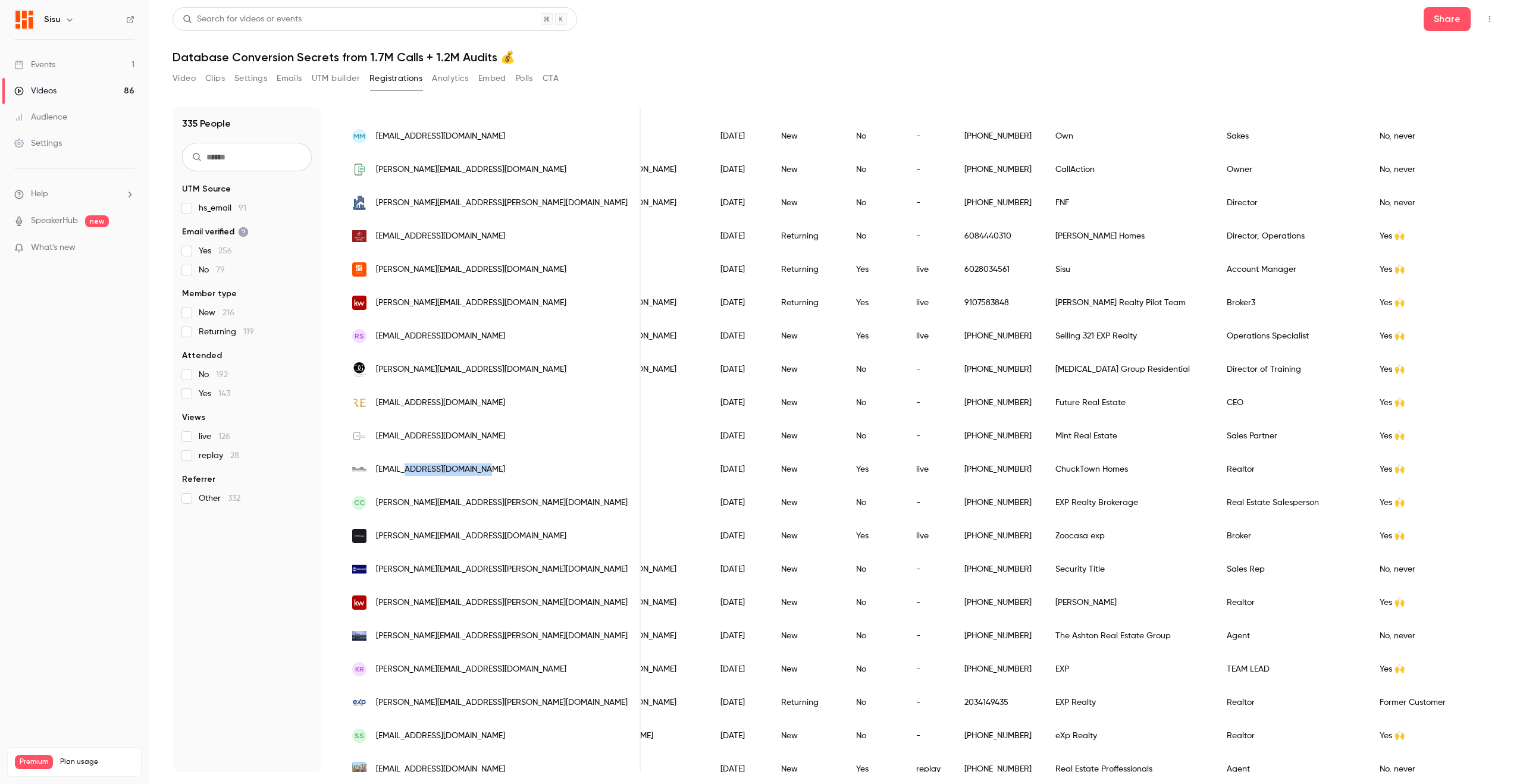
scroll to position [739, 0]
